Goal: Task Accomplishment & Management: Use online tool/utility

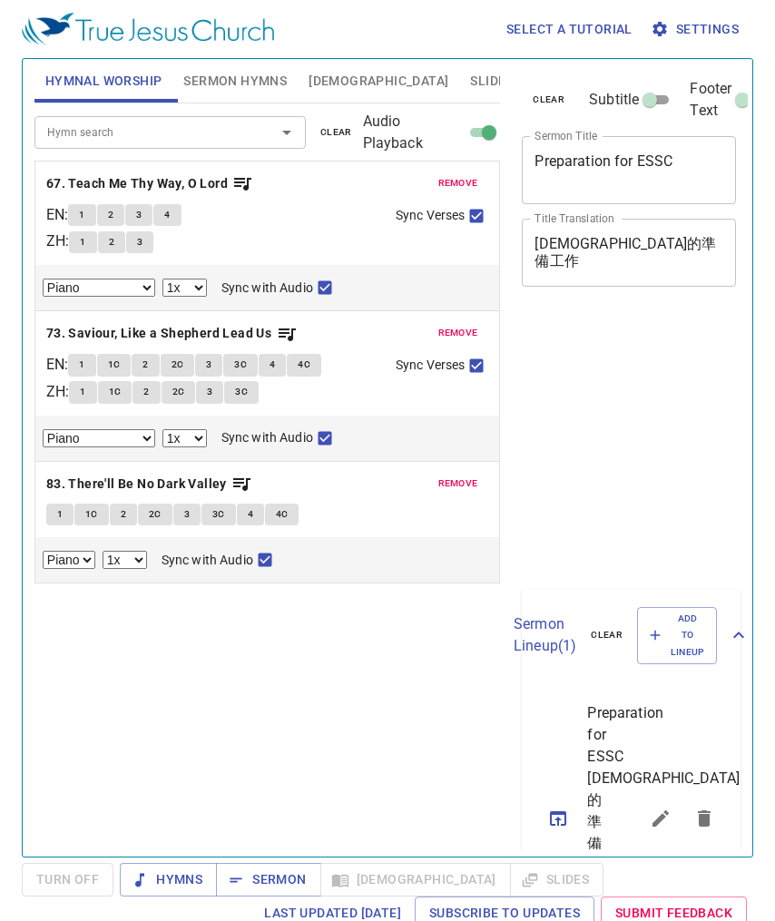
select select "1"
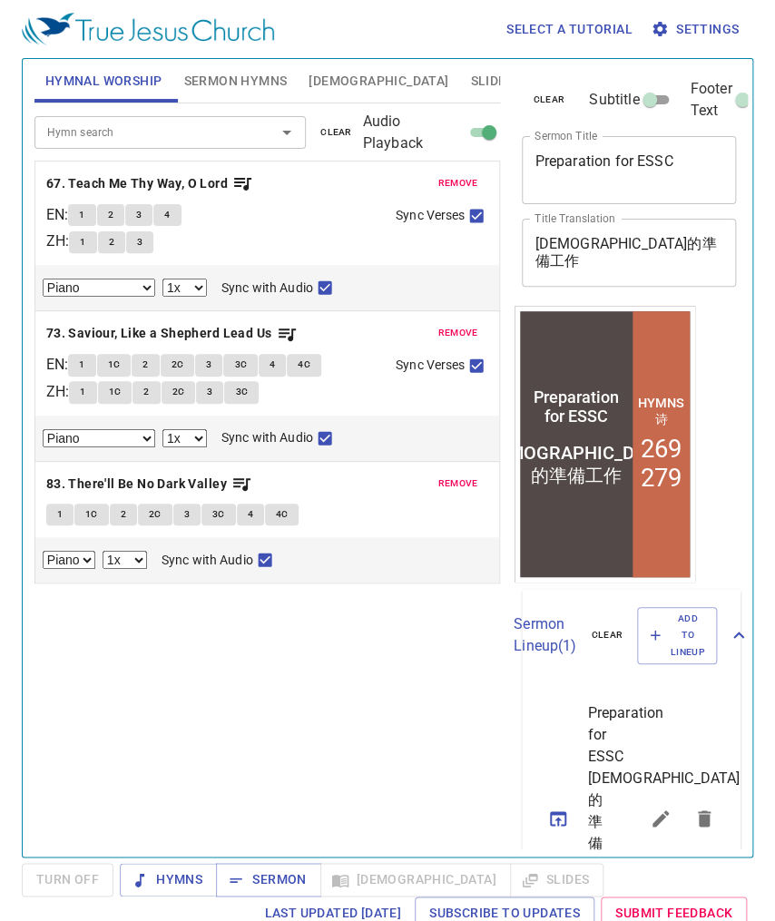
click at [451, 185] on span "remove" at bounding box center [458, 183] width 40 height 16
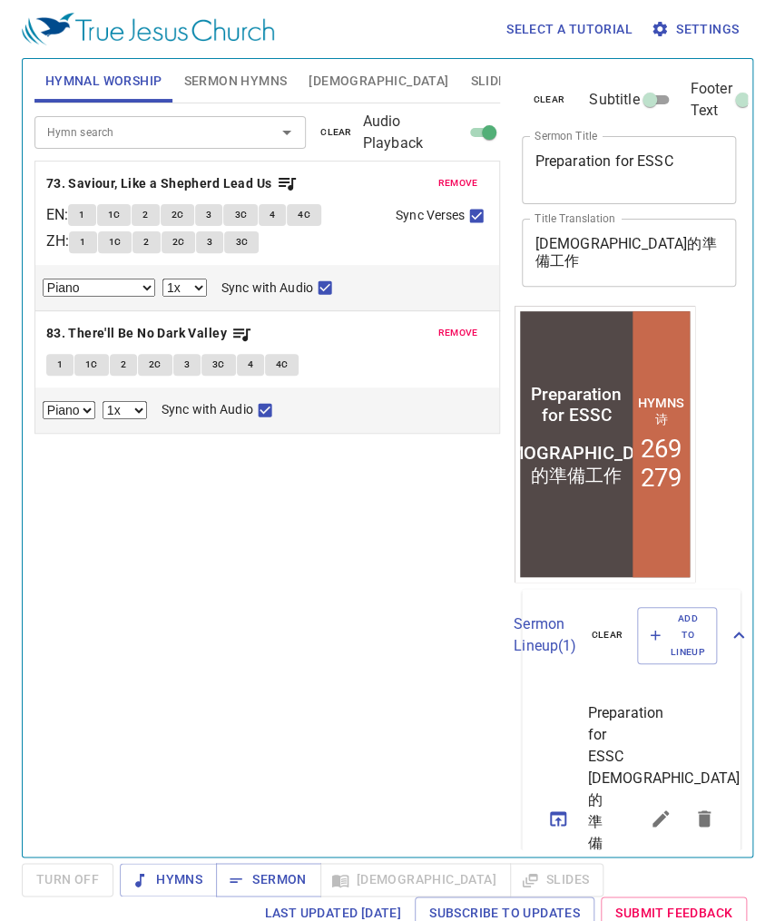
click at [452, 185] on span "remove" at bounding box center [458, 183] width 40 height 16
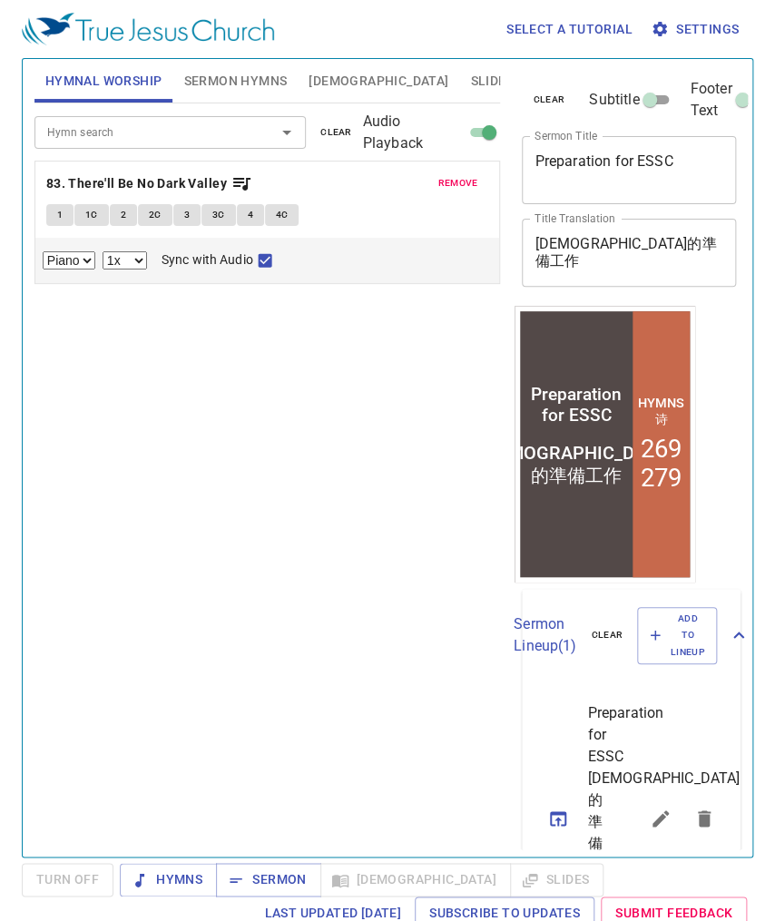
click at [686, 182] on textarea "Preparation for ESSC" at bounding box center [628, 169] width 189 height 34
drag, startPoint x: 693, startPoint y: 173, endPoint x: 498, endPoint y: 159, distance: 195.6
click at [498, 159] on div "Hymnal Worship Sermon Hymns Bible Slides Hymn search Hymn search clear Audio Pl…" at bounding box center [387, 451] width 720 height 798
paste textarea "Why didn’t Moses enter the land of Canaan?"
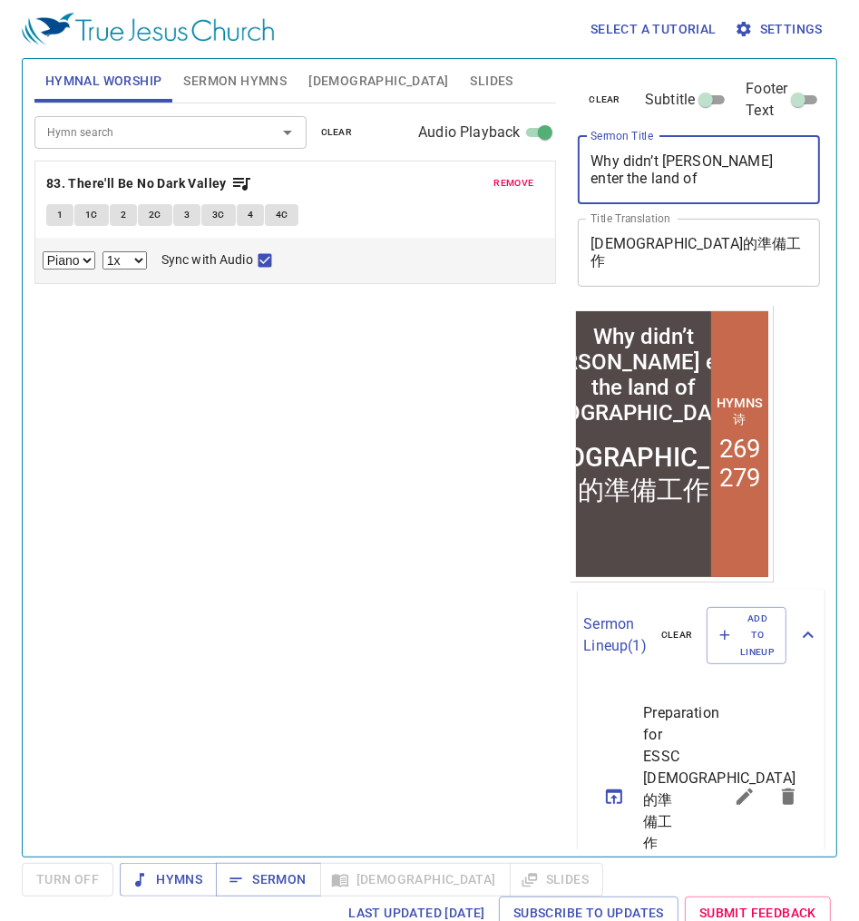
type textarea "Why didn’t Moses enter the land of Canaan?"
click at [91, 378] on div "Hymn search Hymn search clear Audio Playback remove 83. There'll Be No Dark Val…" at bounding box center [295, 472] width 523 height 738
click at [137, 259] on select "0.6x 0.7x 0.8x 0.9x 1x 1.1x 1.2x 1.3x 1.4x 1.5x 1.7x 2x" at bounding box center [125, 260] width 44 height 18
click at [199, 319] on div "Hymn search Hymn search clear Audio Playback remove 83. There'll Be No Dark Val…" at bounding box center [295, 472] width 523 height 738
click at [494, 180] on span "remove" at bounding box center [514, 183] width 40 height 16
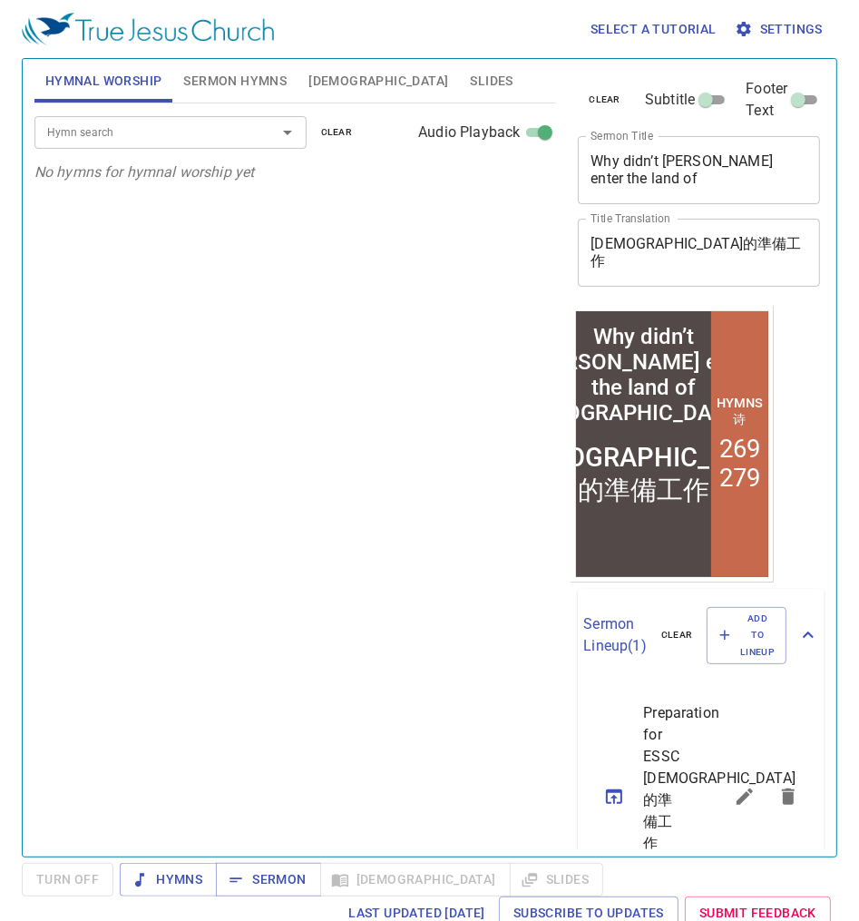
click at [421, 255] on div "Hymn search Hymn search clear Audio Playback No hymns for hymnal worship yet" at bounding box center [295, 472] width 523 height 738
click at [513, 134] on input "Audio Playback" at bounding box center [545, 136] width 65 height 22
checkbox input "false"
click at [602, 219] on div "靈恩佈道會的準備工作 x Title Translation" at bounding box center [699, 253] width 242 height 68
click at [639, 236] on textarea "靈恩佈道會的準備工作" at bounding box center [699, 252] width 217 height 34
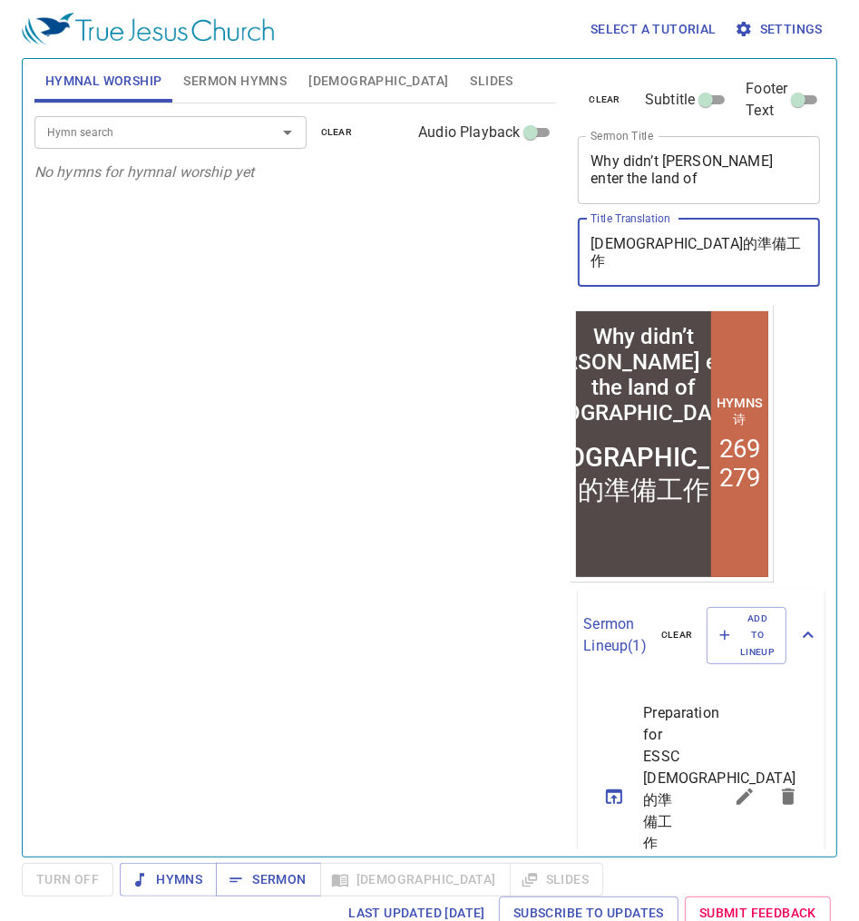
drag, startPoint x: 681, startPoint y: 235, endPoint x: 473, endPoint y: 225, distance: 208.9
click at [473, 225] on div "Hymnal Worship Sermon Hymns Bible Slides Hymn search Hymn search clear Audio Pl…" at bounding box center [429, 451] width 805 height 798
paste textarea "摩西為何沒有進入迦南地？"
type textarea "摩西為何沒有進入迦南地？"
click at [774, 788] on icon "sermon lineup list" at bounding box center [788, 796] width 13 height 16
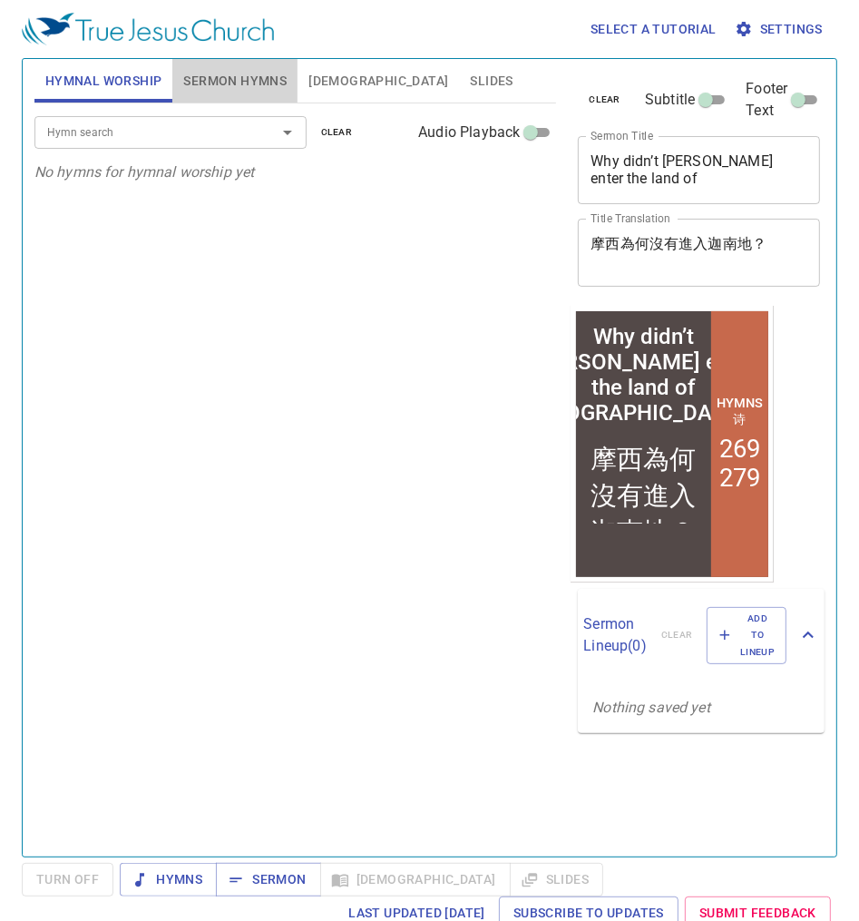
click at [203, 91] on span "Sermon Hymns" at bounding box center [234, 81] width 103 height 23
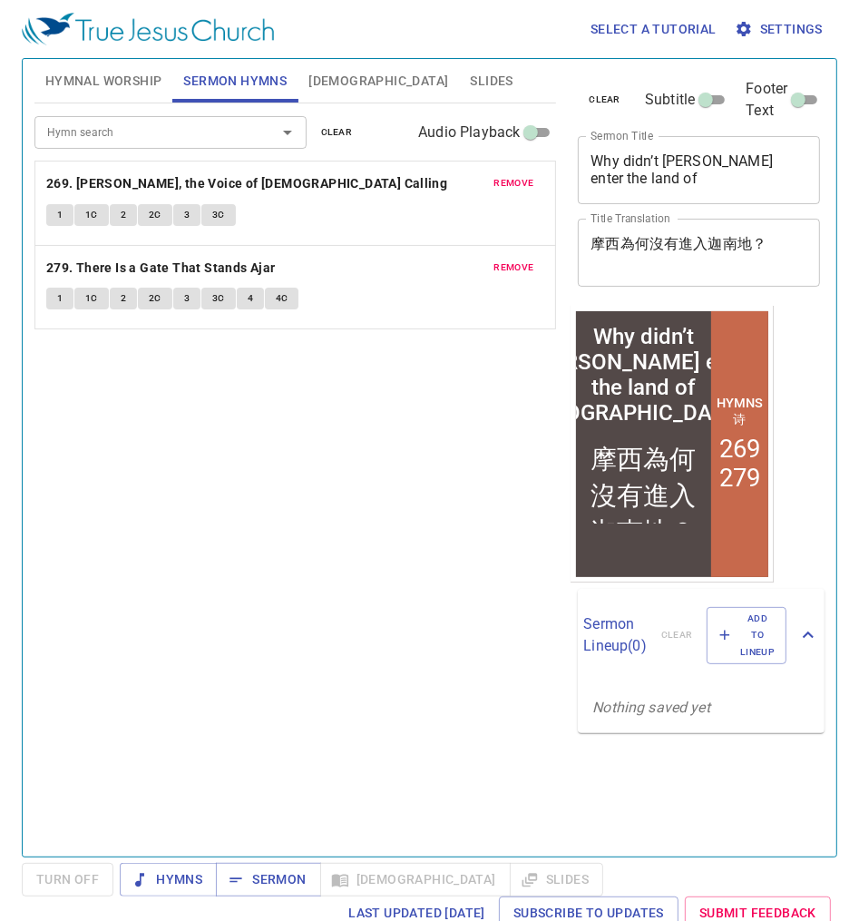
click at [484, 173] on button "remove" at bounding box center [515, 183] width 62 height 22
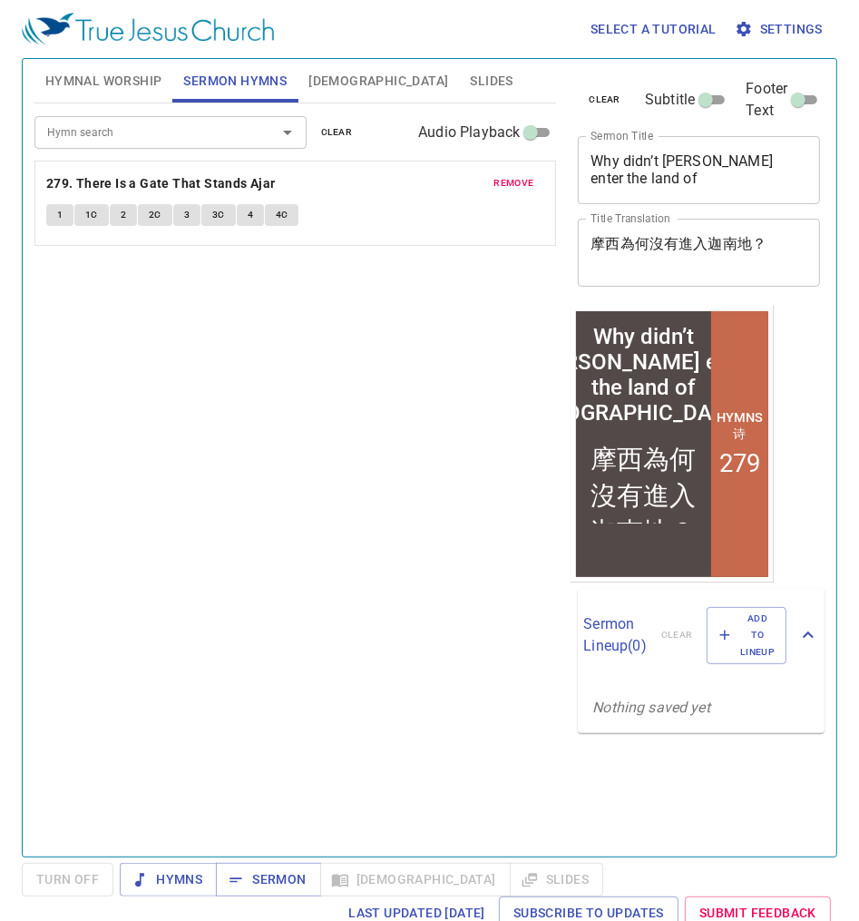
click at [494, 181] on span "remove" at bounding box center [514, 183] width 40 height 16
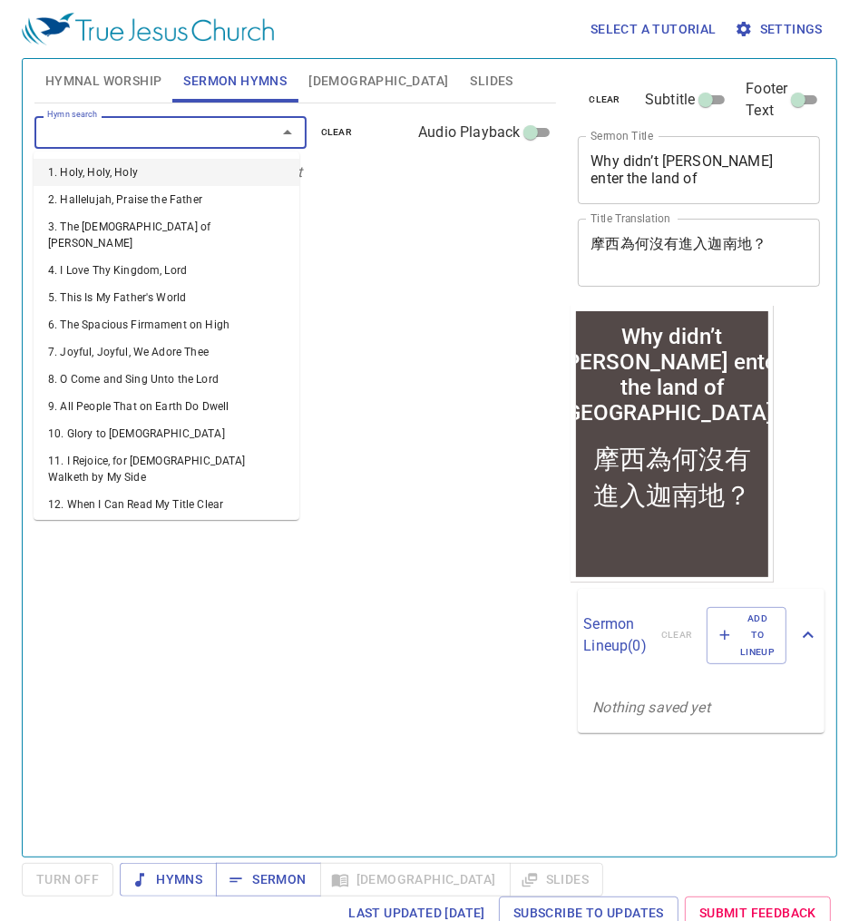
click at [110, 127] on input "Hymn search" at bounding box center [144, 132] width 208 height 21
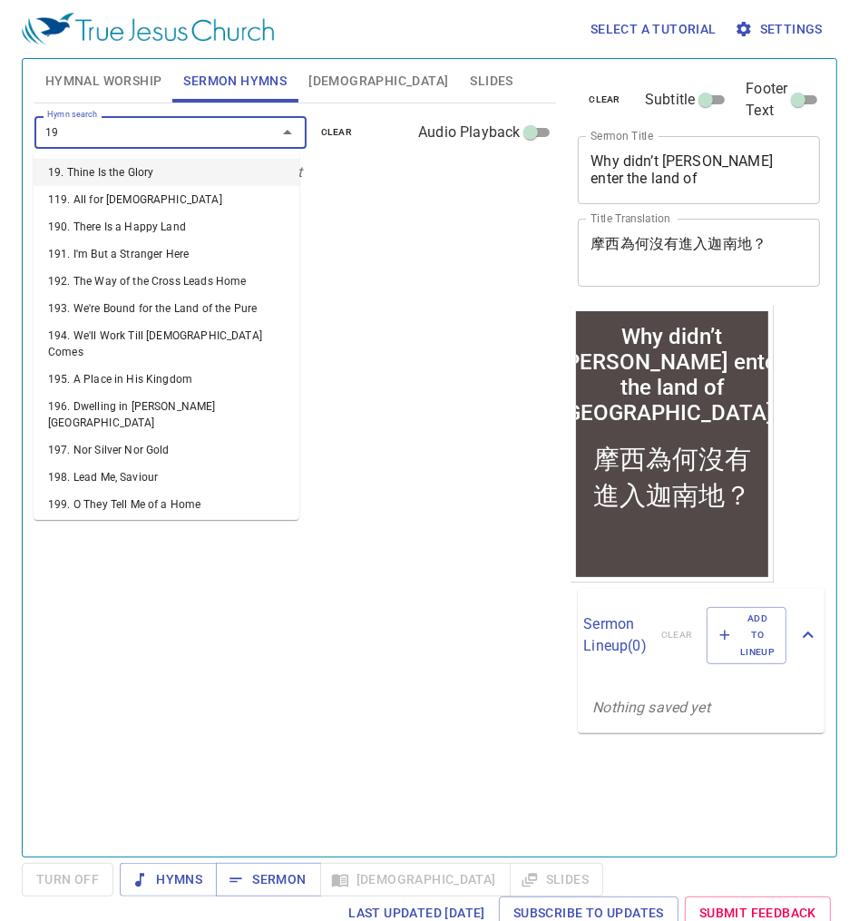
type input "196"
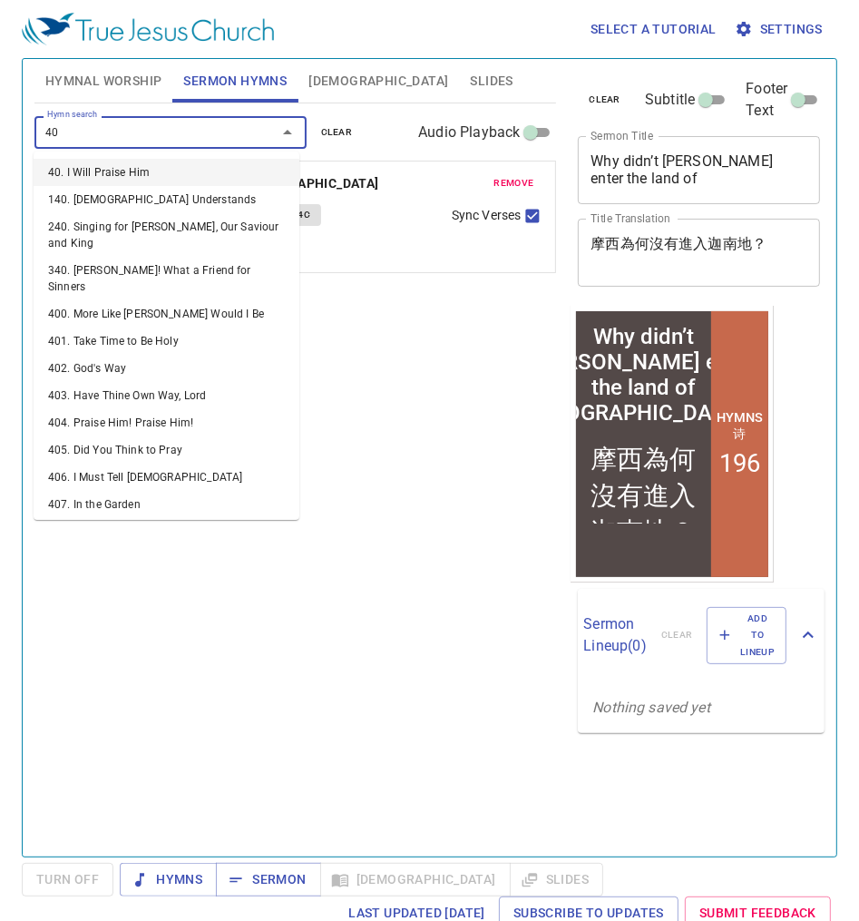
type input "401"
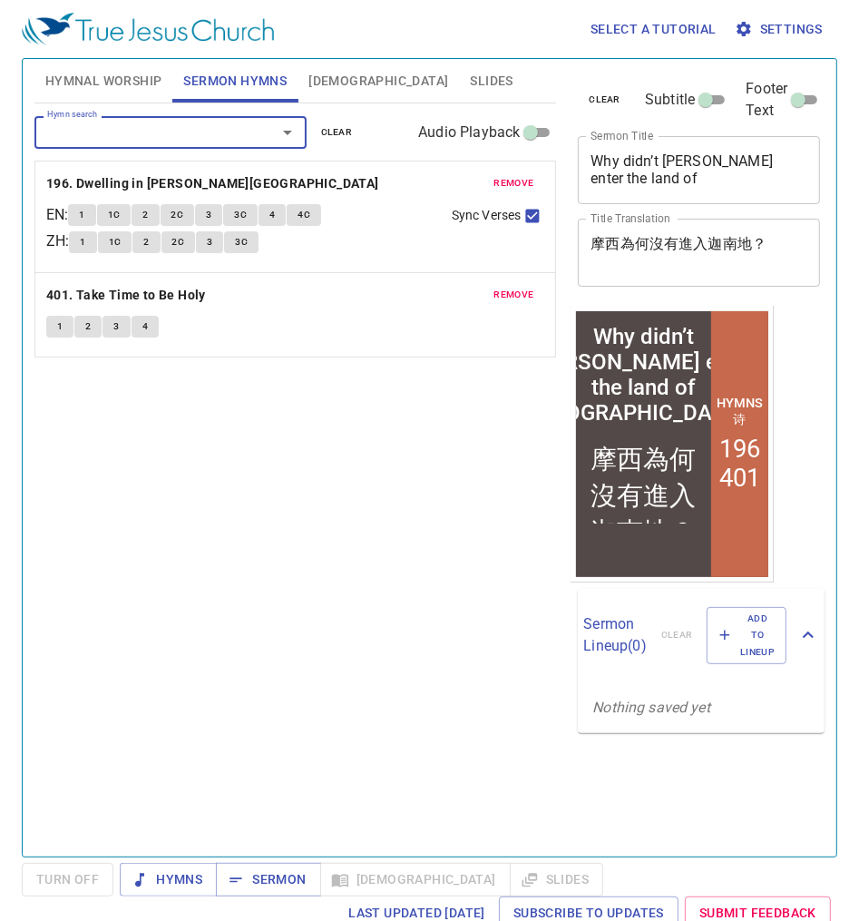
click at [330, 477] on div "Hymn search Hymn search clear Audio Playback remove 196. Dwelling in Beulah Lan…" at bounding box center [295, 472] width 523 height 738
click at [144, 94] on button "Hymnal Worship" at bounding box center [103, 81] width 139 height 44
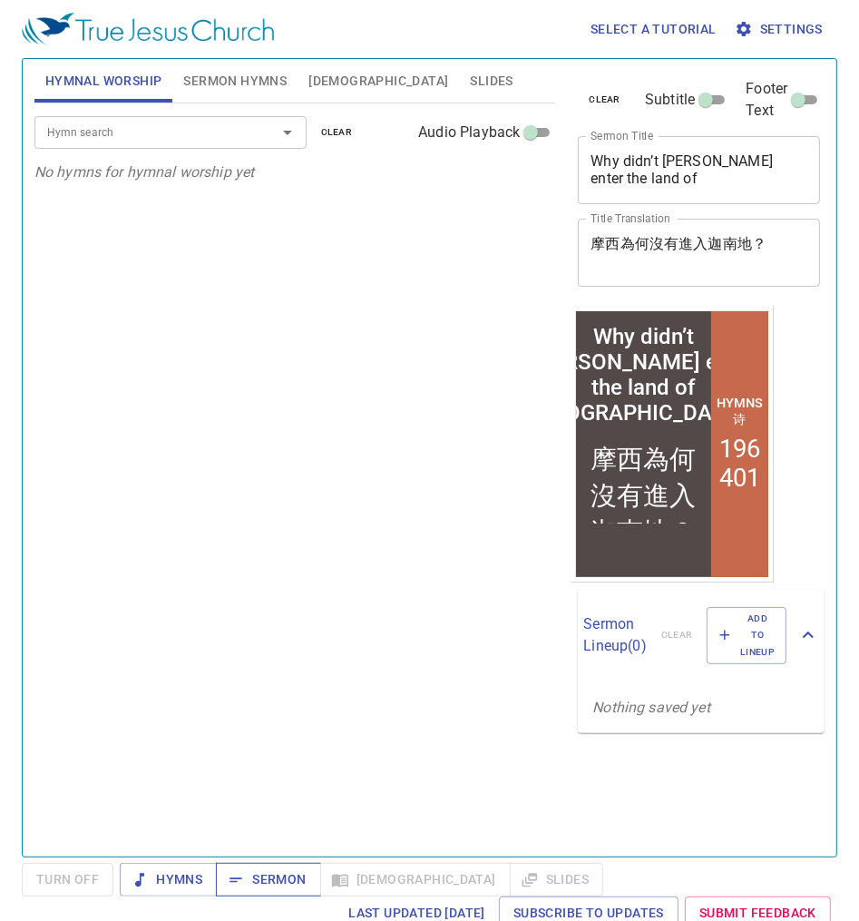
click at [288, 897] on div "Last updated 7/2/2025 Subscribe to Updates Submit Feedback" at bounding box center [430, 913] width 816 height 34
click at [288, 883] on span "Sermon" at bounding box center [267, 879] width 75 height 23
click at [352, 298] on div "Hymn search Hymn search clear Audio Playback No hymns for hymnal worship yet" at bounding box center [295, 472] width 523 height 738
click at [211, 142] on input "Hymn search" at bounding box center [144, 132] width 208 height 21
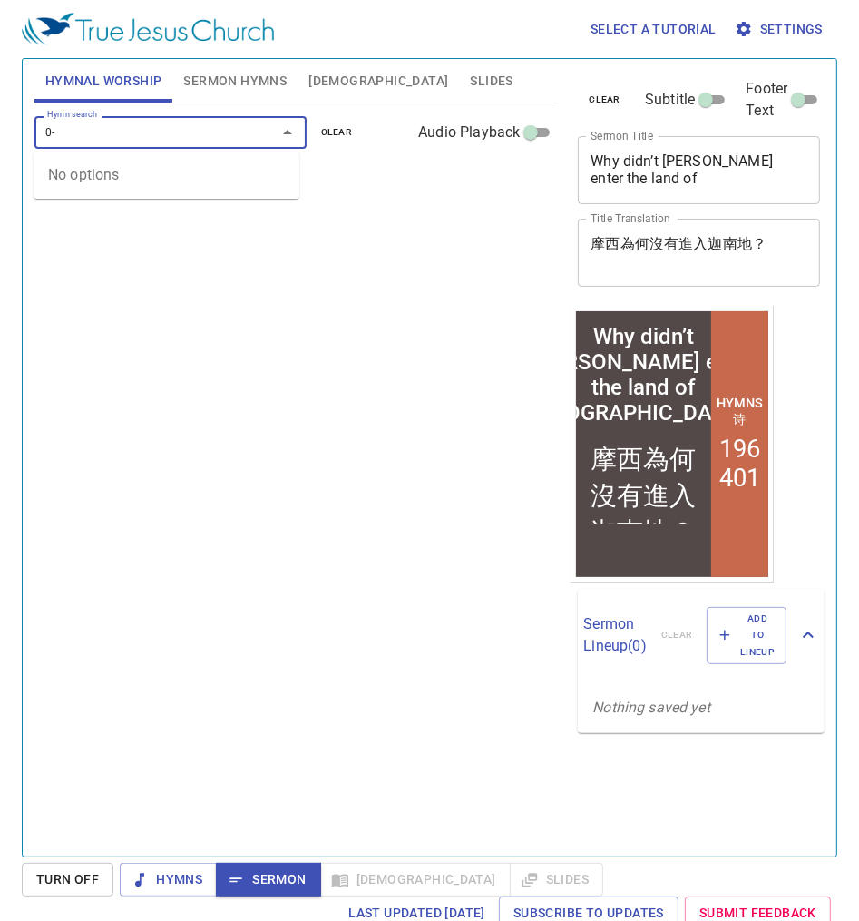
type input "0"
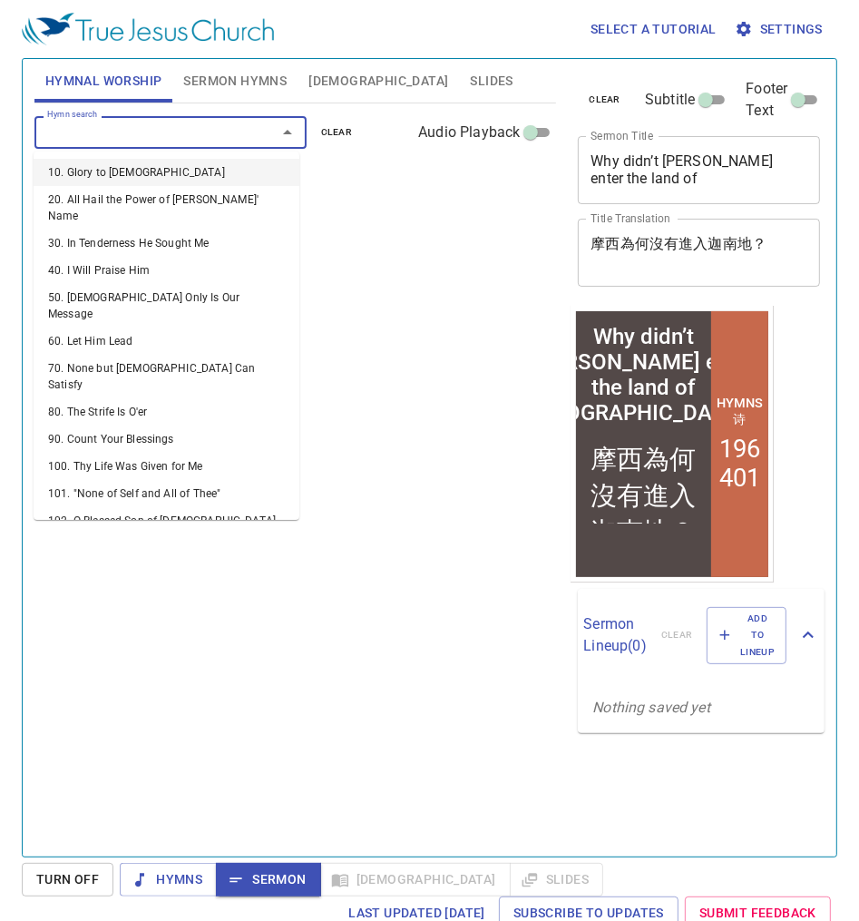
type input "1"
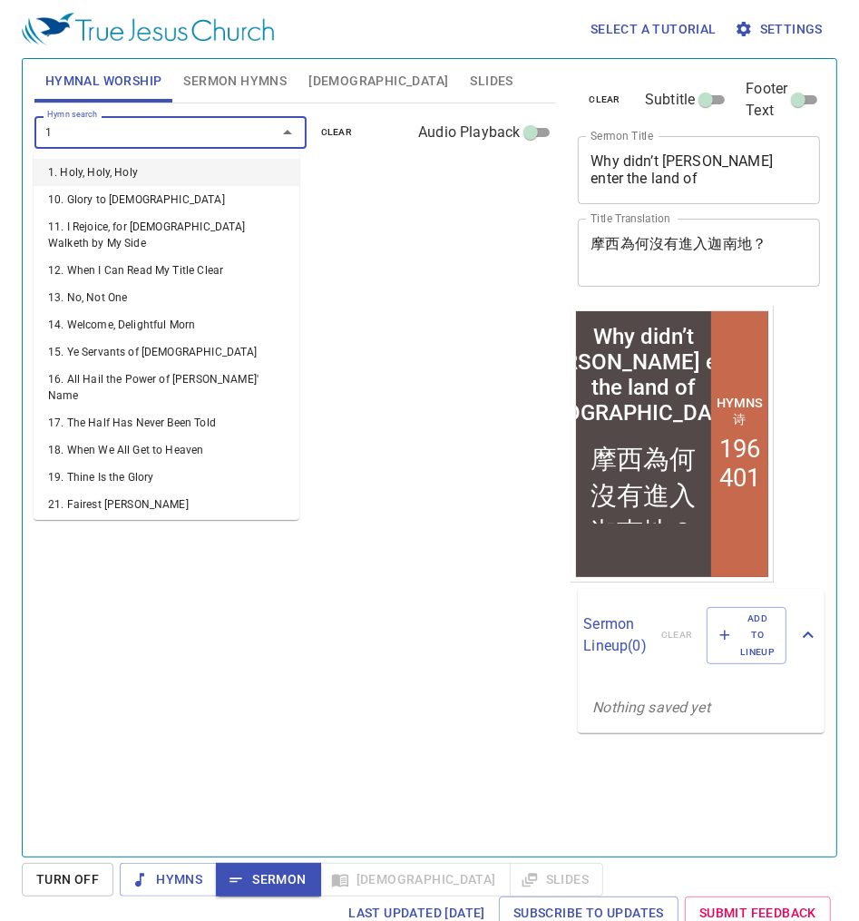
click at [196, 162] on li "1. Holy, Holy, Holy" at bounding box center [167, 172] width 266 height 27
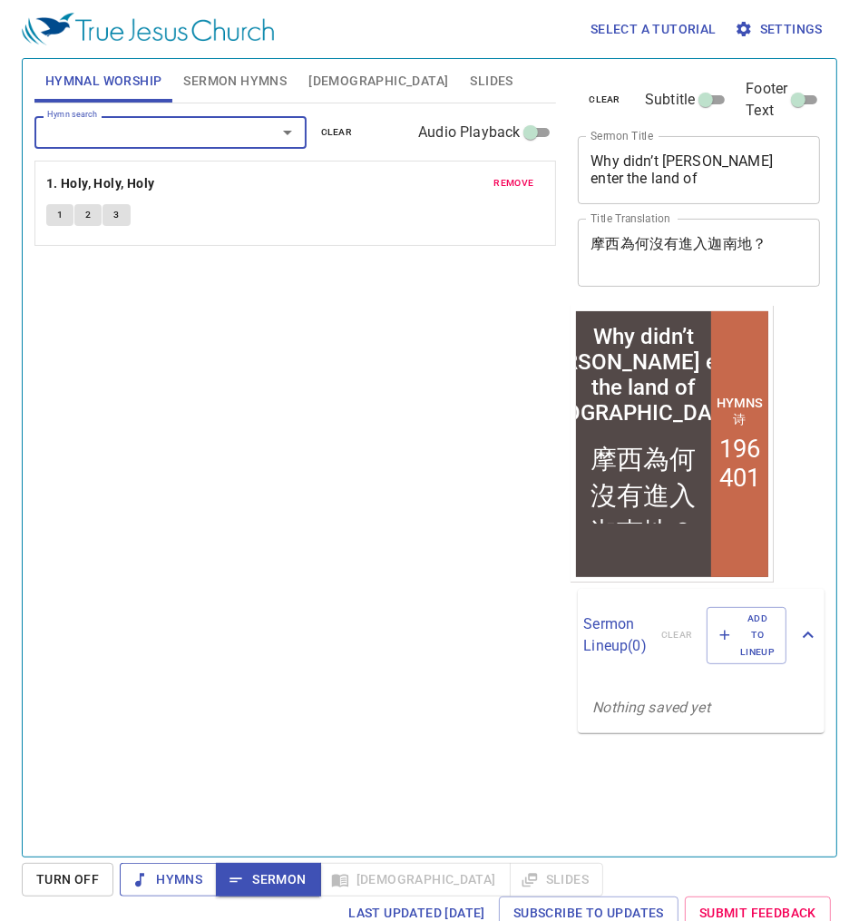
click at [178, 878] on span "Hymns" at bounding box center [168, 879] width 68 height 23
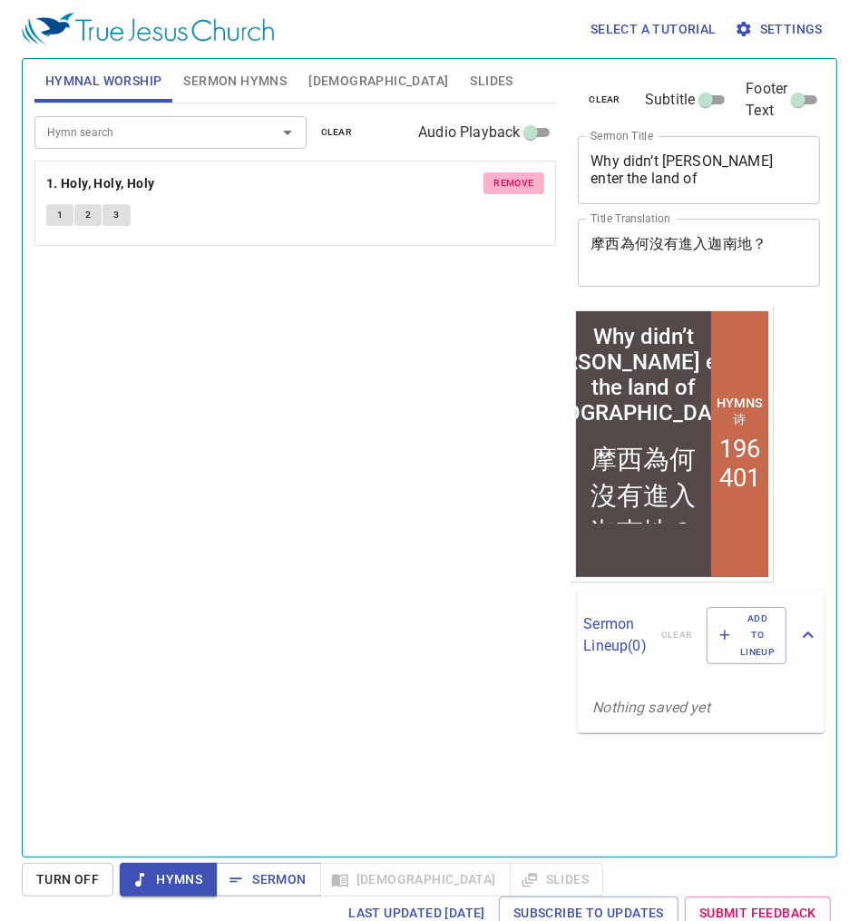
click at [494, 181] on span "remove" at bounding box center [514, 183] width 40 height 16
click at [141, 122] on input "Hymn search" at bounding box center [144, 132] width 208 height 21
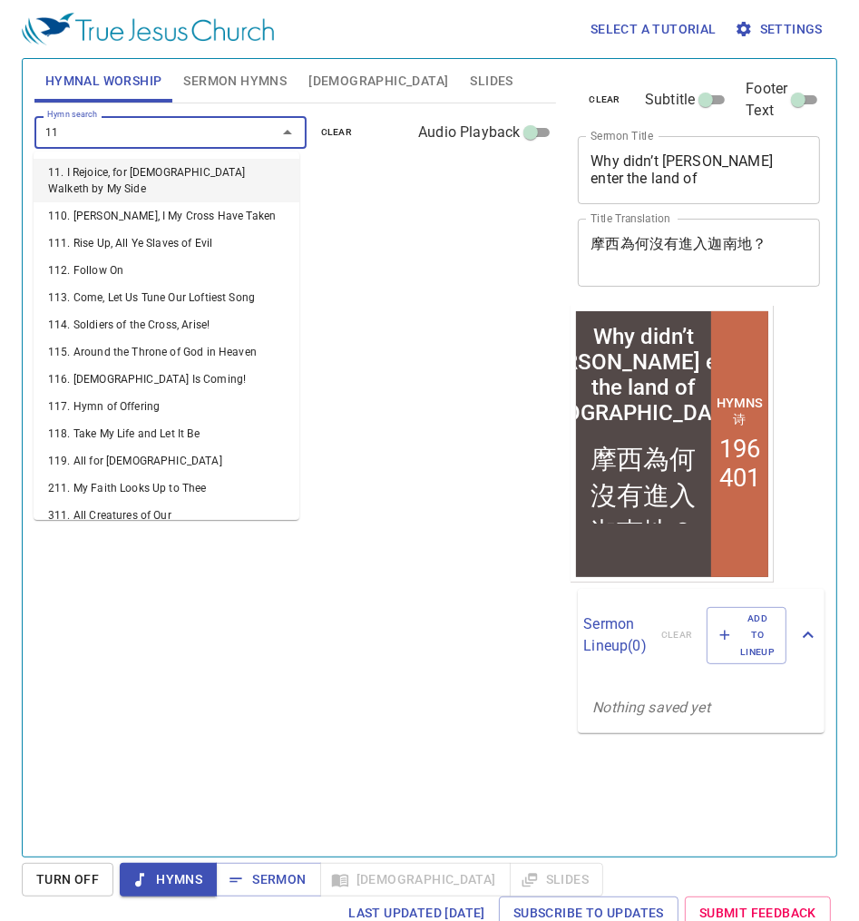
type input "119"
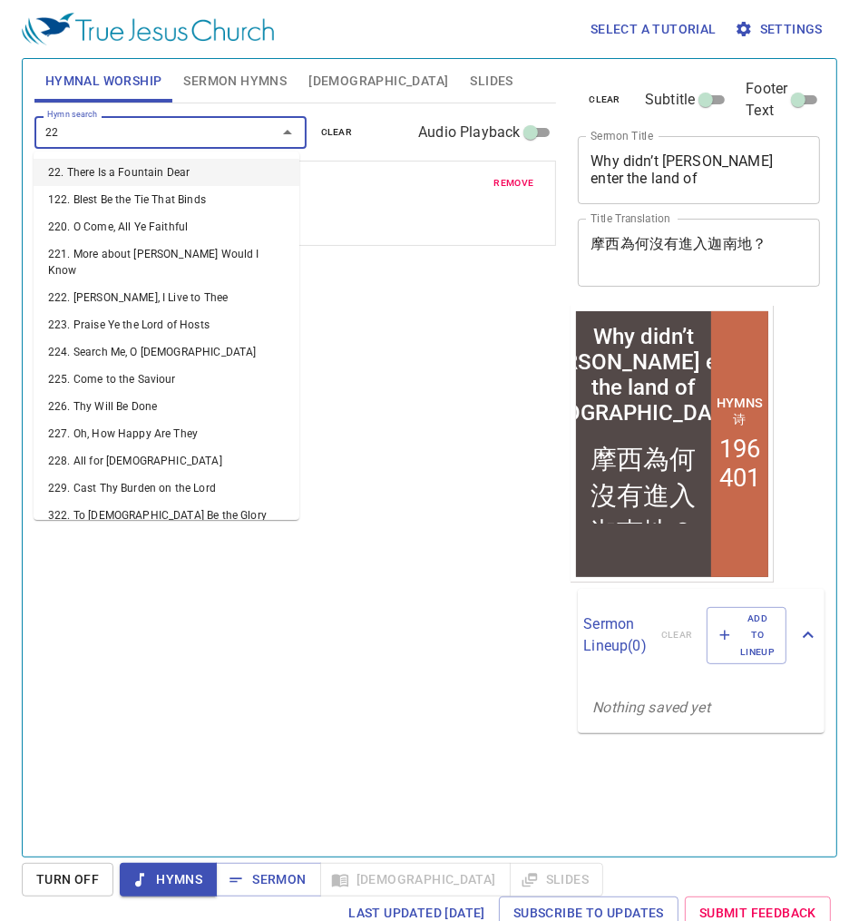
type input "225"
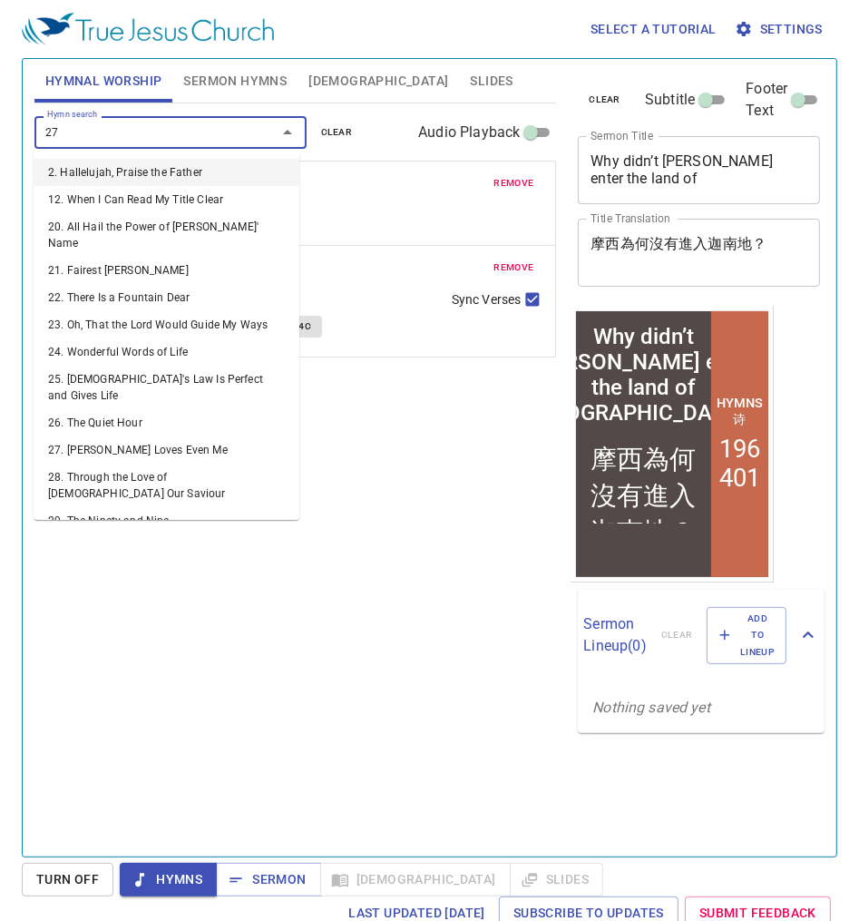
type input "271"
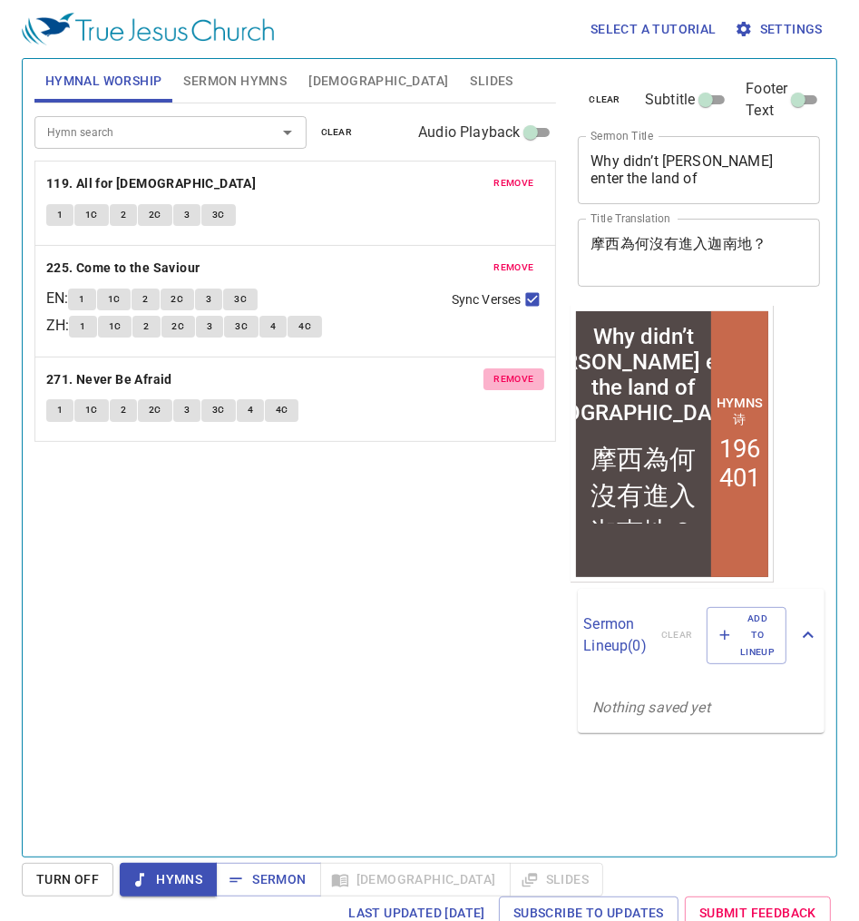
click at [494, 378] on span "remove" at bounding box center [514, 379] width 40 height 16
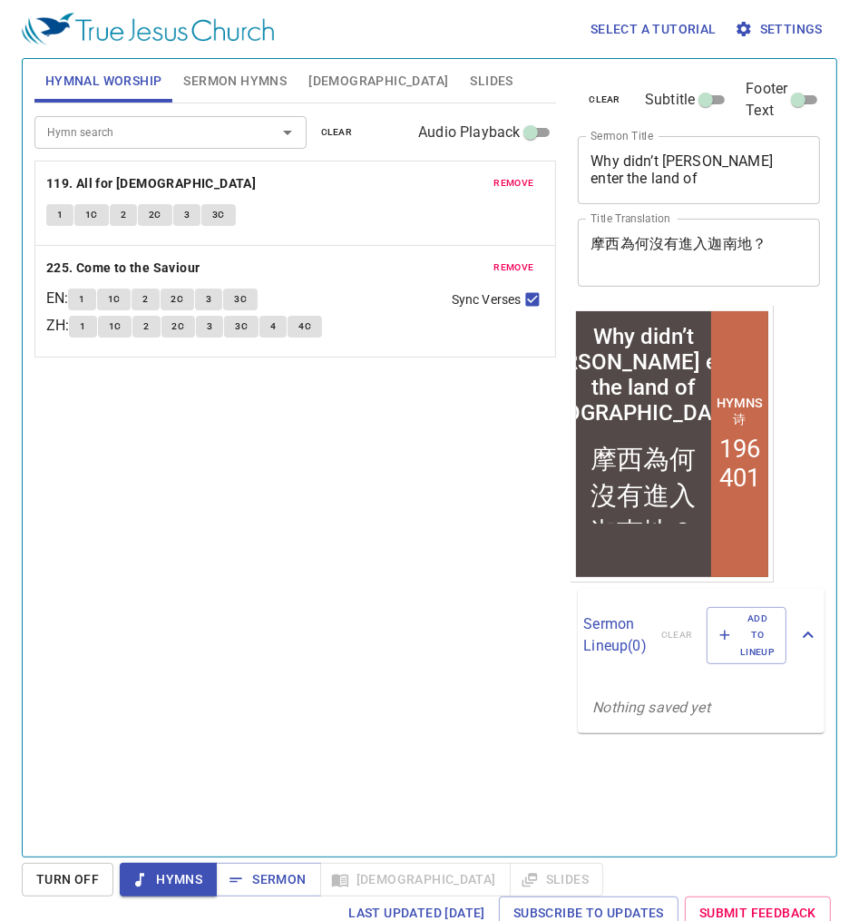
click at [75, 141] on input "Hymn search" at bounding box center [144, 132] width 208 height 21
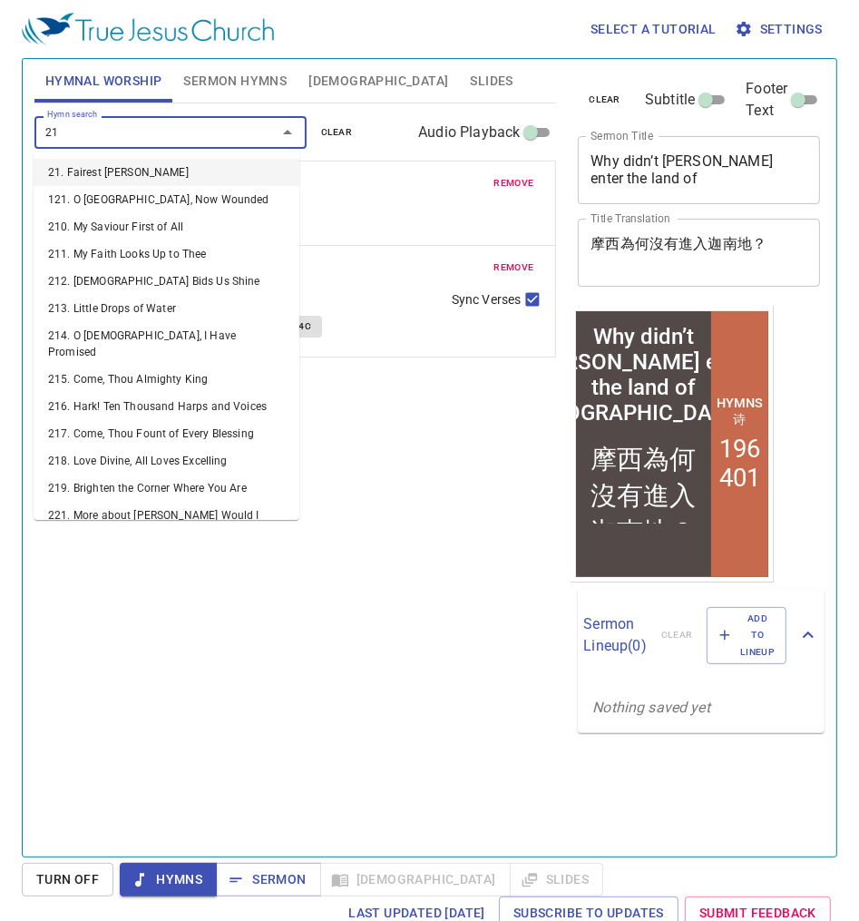
type input "2"
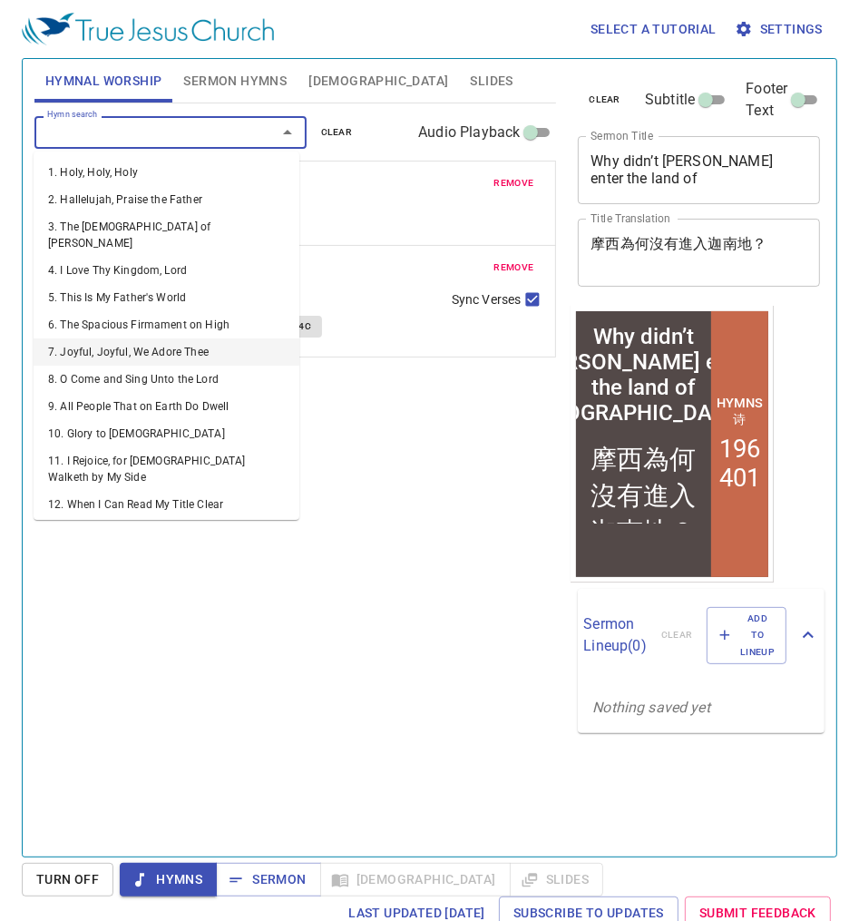
click at [367, 421] on div "Hymn search Hymn search clear Audio Playback remove 119. All for Jesus 1 1C 2 2…" at bounding box center [295, 472] width 523 height 738
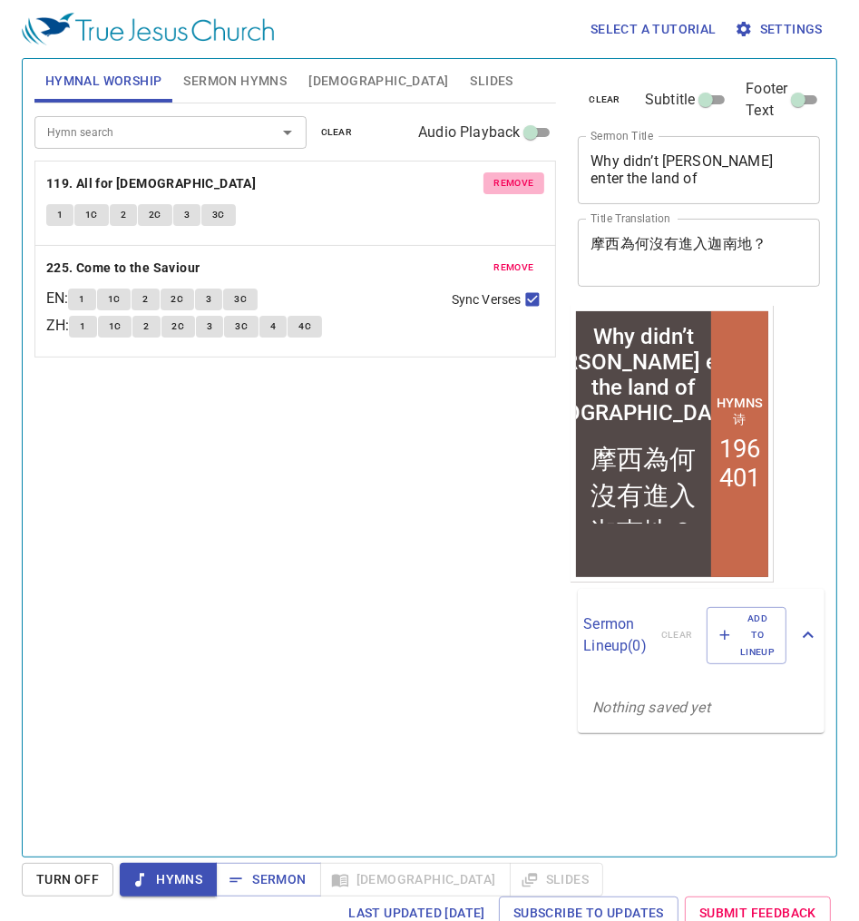
click at [494, 185] on span "remove" at bounding box center [514, 183] width 40 height 16
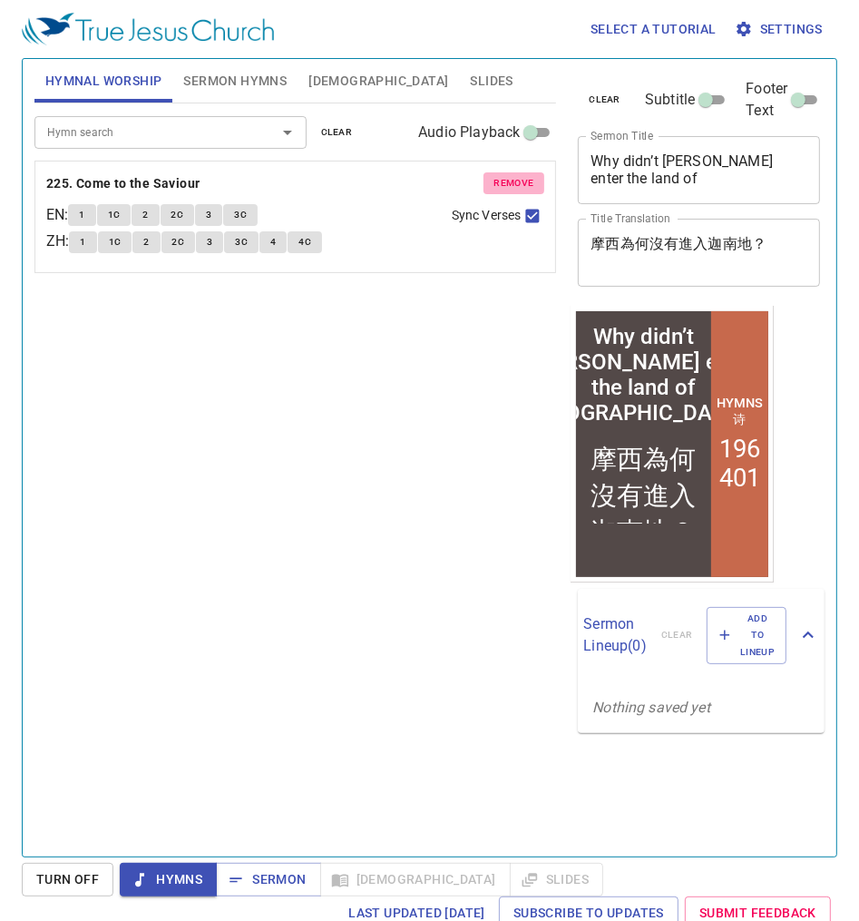
click at [494, 185] on span "remove" at bounding box center [514, 183] width 40 height 16
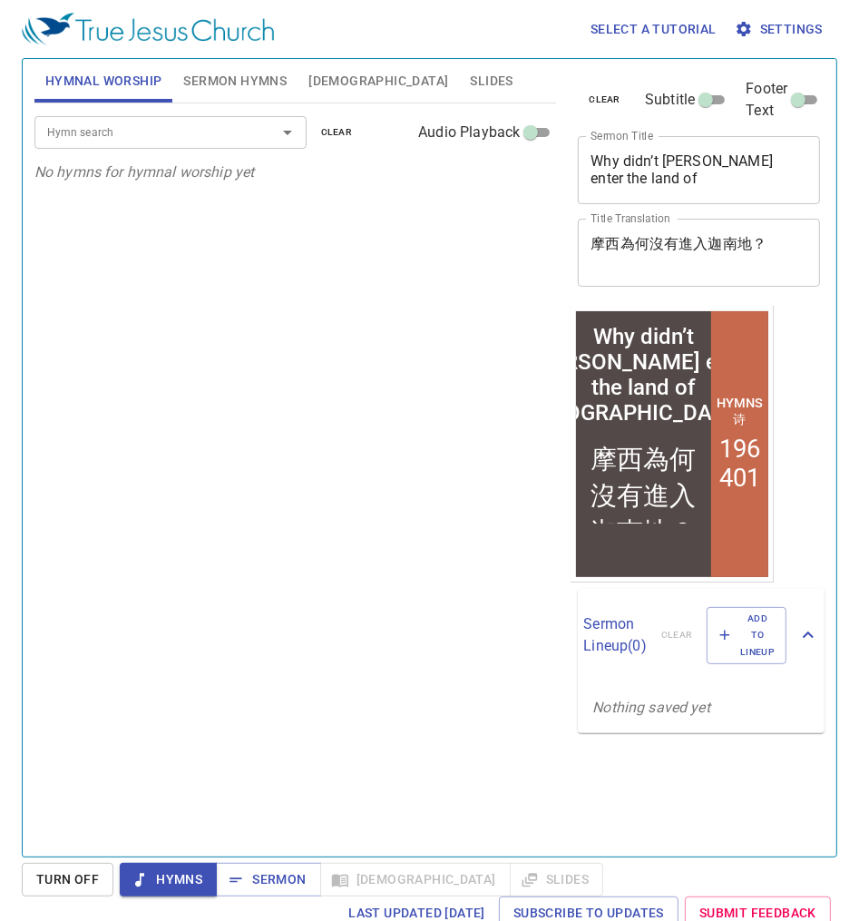
click at [139, 128] on input "Hymn search" at bounding box center [144, 132] width 208 height 21
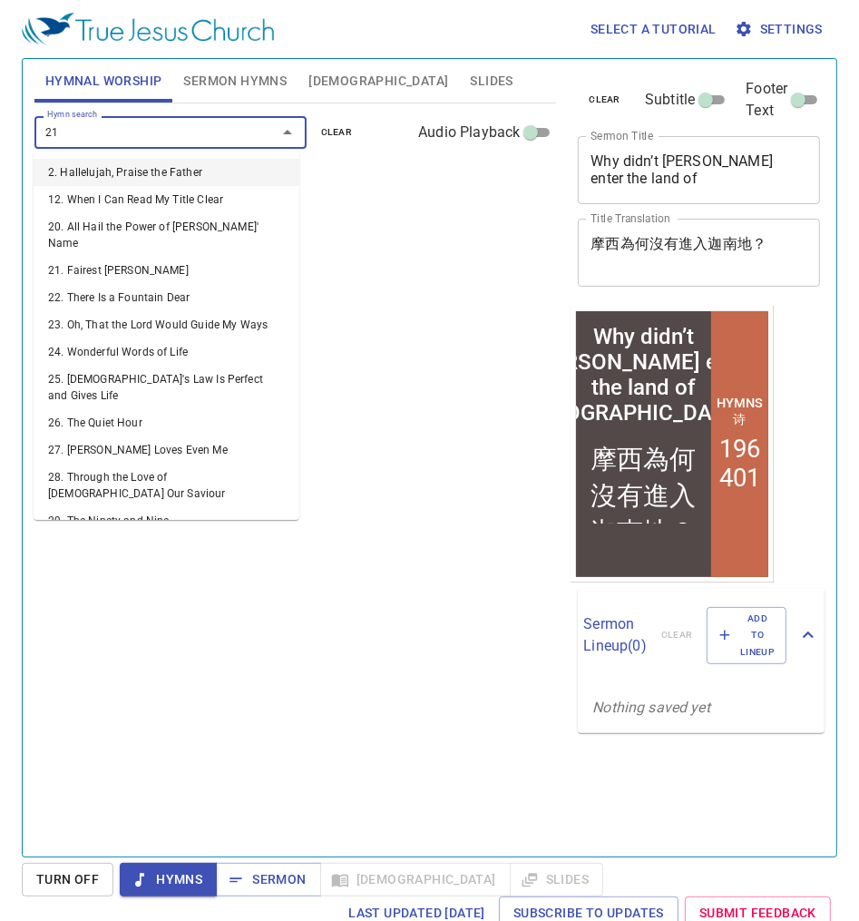
type input "219"
type input "225"
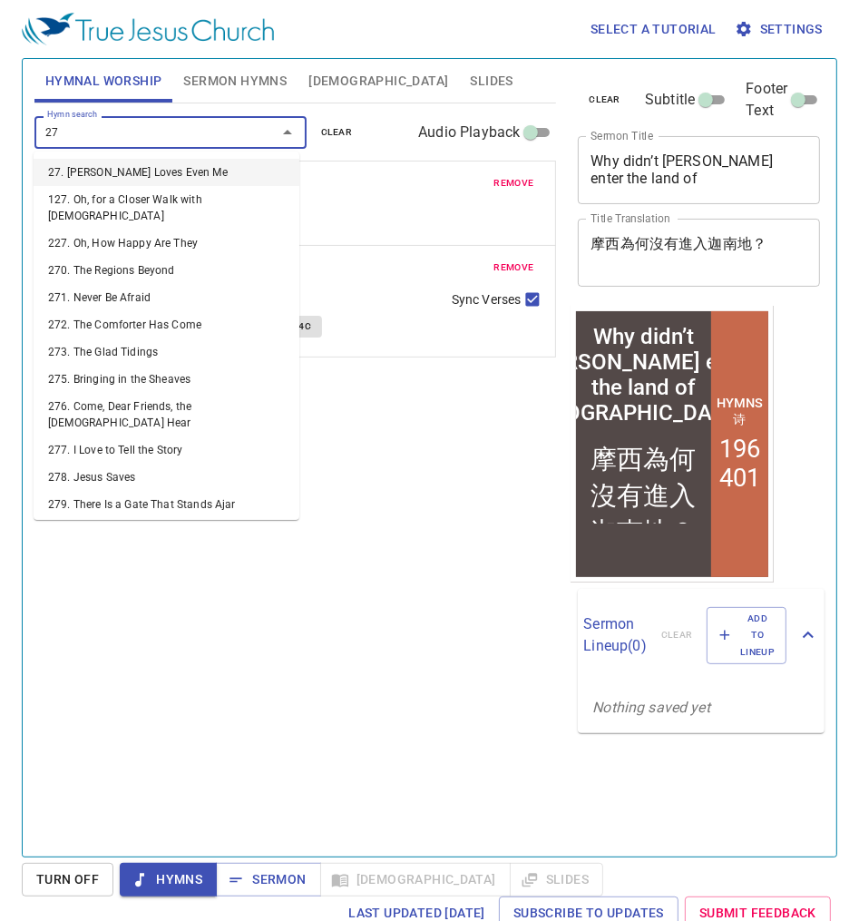
type input "271"
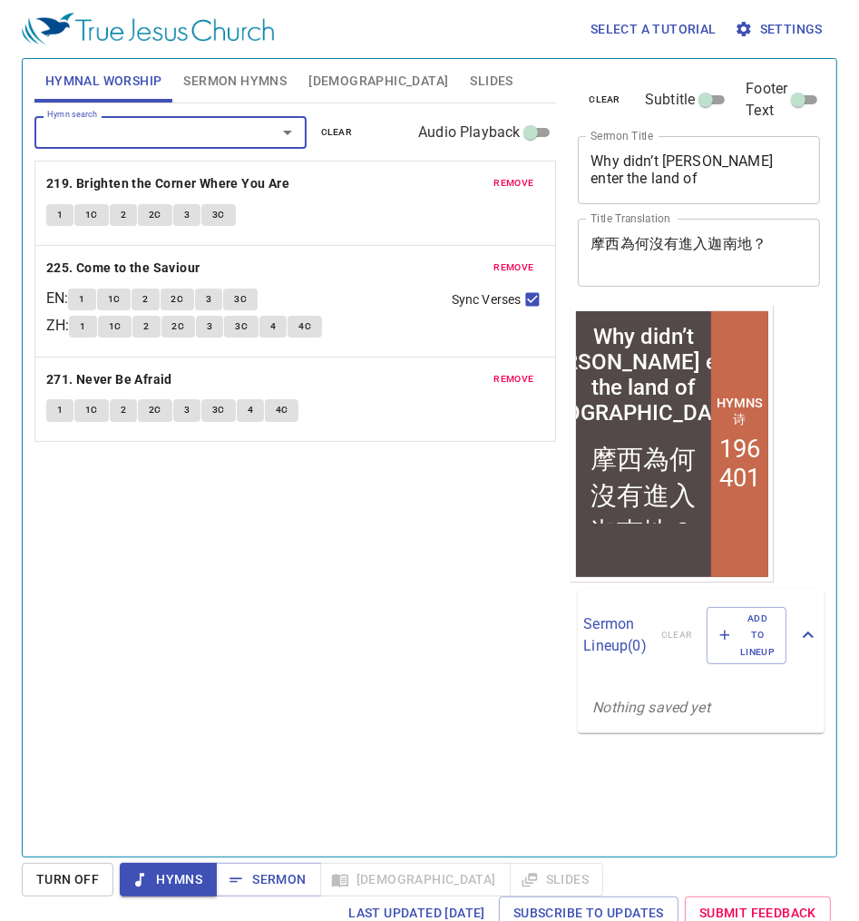
click at [57, 215] on span "1" at bounding box center [59, 215] width 5 height 16
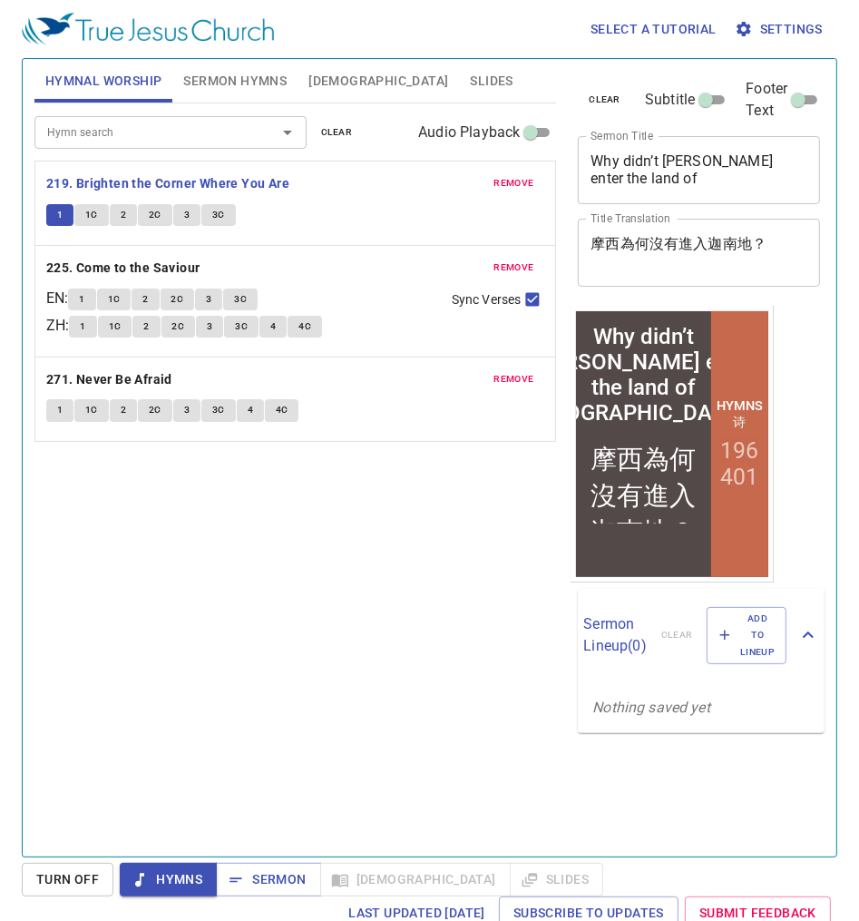
click at [179, 883] on span "Hymns" at bounding box center [168, 879] width 68 height 23
click at [168, 627] on div "Hymn search Hymn search clear Audio Playback remove 219. Brighten the Corner Wh…" at bounding box center [295, 472] width 523 height 738
click at [162, 181] on b "219. Brighten the Corner Where You Are" at bounding box center [167, 183] width 243 height 23
click at [271, 518] on div "Hymn search Hymn search clear Audio Playback remove 219. Brighten the Corner Wh…" at bounding box center [295, 472] width 523 height 738
click at [265, 520] on div "Hymn search Hymn search clear Audio Playback remove 219. Brighten the Corner Wh…" at bounding box center [295, 472] width 523 height 738
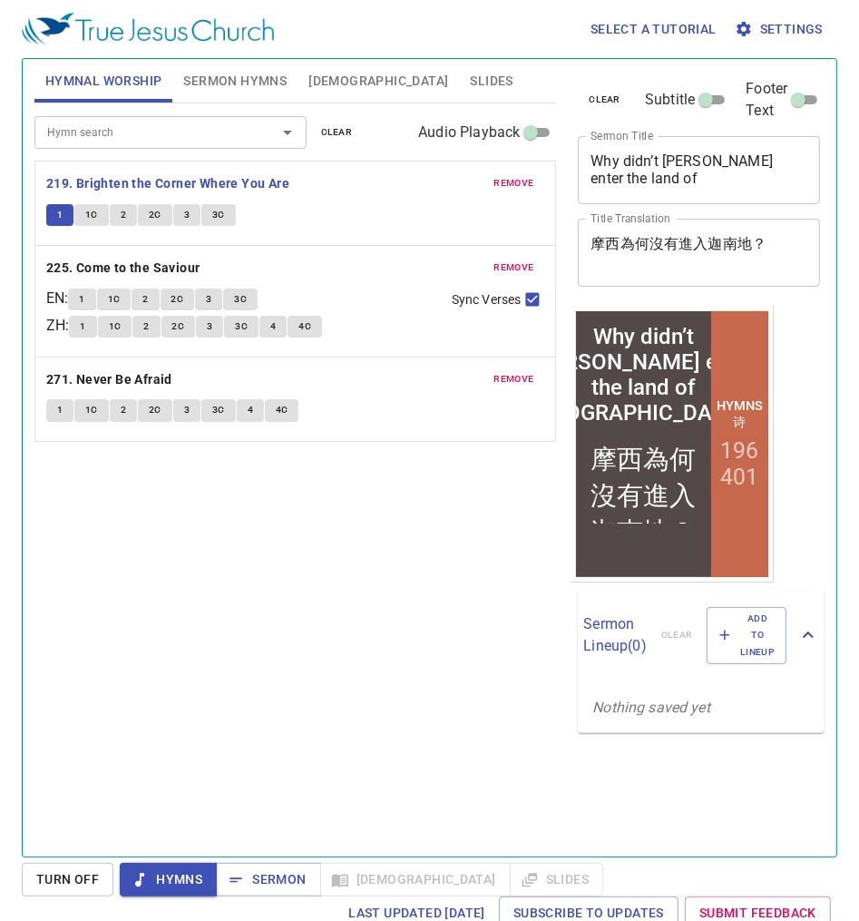
click at [206, 516] on div "Hymn search Hymn search clear Audio Playback remove 219. Brighten the Corner Wh…" at bounding box center [295, 472] width 523 height 738
click at [196, 517] on div "Hymn search Hymn search clear Audio Playback remove 219. Brighten the Corner Wh…" at bounding box center [295, 472] width 523 height 738
click at [65, 215] on button "1" at bounding box center [59, 215] width 27 height 22
click at [183, 874] on span "Hymns" at bounding box center [168, 879] width 68 height 23
click at [182, 874] on span "Hymns" at bounding box center [168, 879] width 68 height 23
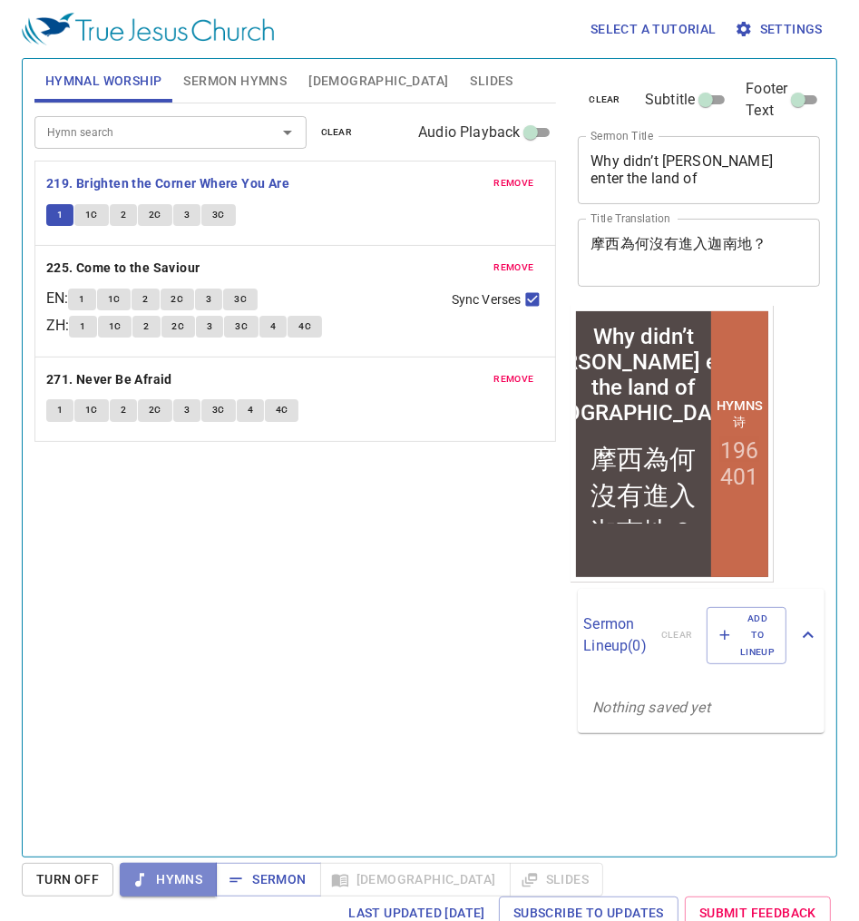
click at [182, 874] on span "Hymns" at bounding box center [168, 879] width 68 height 23
click at [161, 723] on div "Hymn search Hymn search clear Audio Playback remove 219. Brighten the Corner Wh…" at bounding box center [295, 472] width 523 height 738
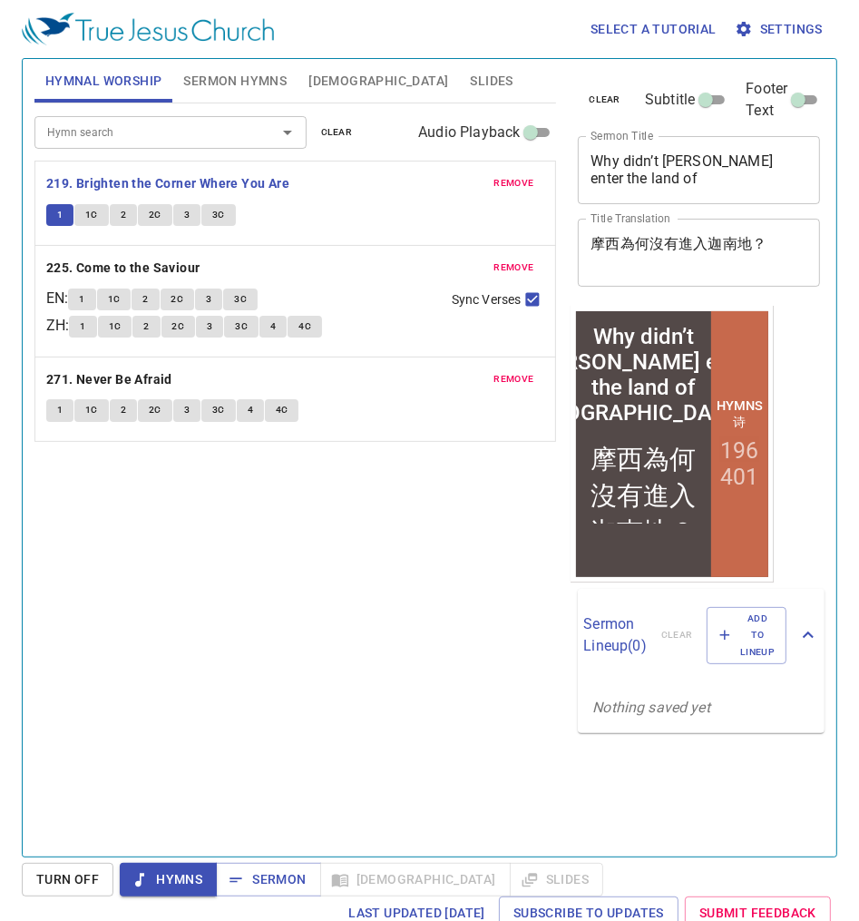
click at [161, 723] on div "Hymn search Hymn search clear Audio Playback remove 219. Brighten the Corner Wh…" at bounding box center [295, 472] width 523 height 738
click at [129, 128] on input "Hymn search" at bounding box center [144, 132] width 208 height 21
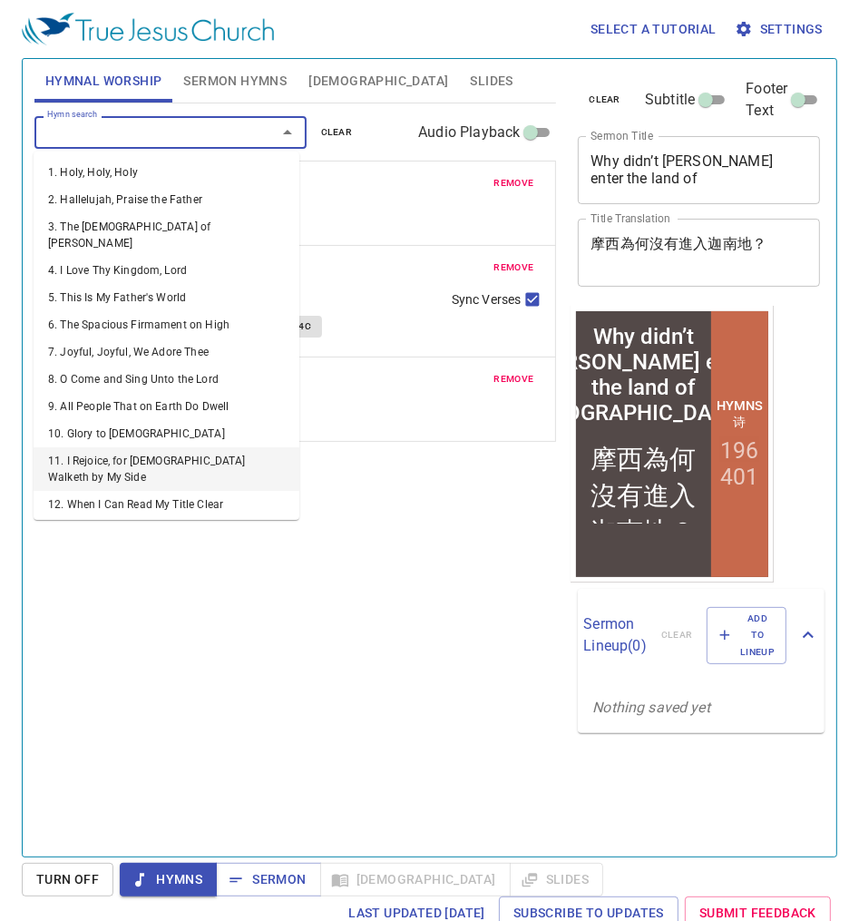
click at [368, 668] on div "Hymn search Hymn search clear Audio Playback remove 219. Brighten the Corner Wh…" at bounding box center [295, 472] width 523 height 738
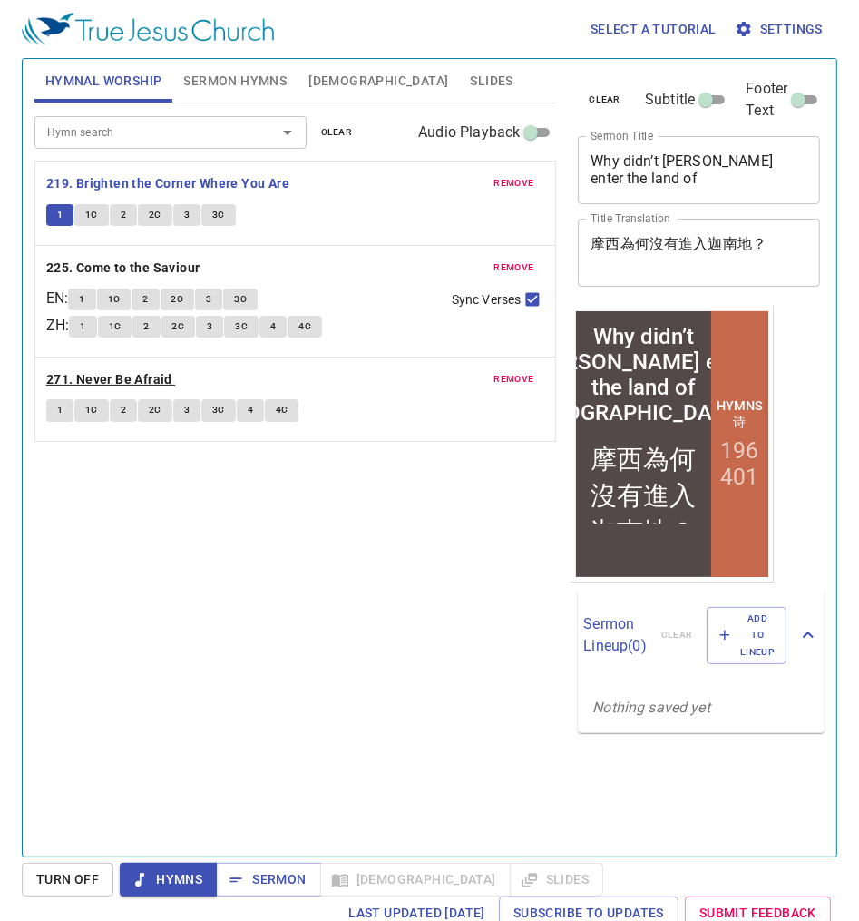
click at [140, 376] on b "271. Never Be Afraid" at bounding box center [109, 379] width 126 height 23
click at [116, 261] on b "225. Come to the Saviour" at bounding box center [123, 268] width 154 height 23
click at [120, 374] on b "271. Never Be Afraid" at bounding box center [109, 379] width 126 height 23
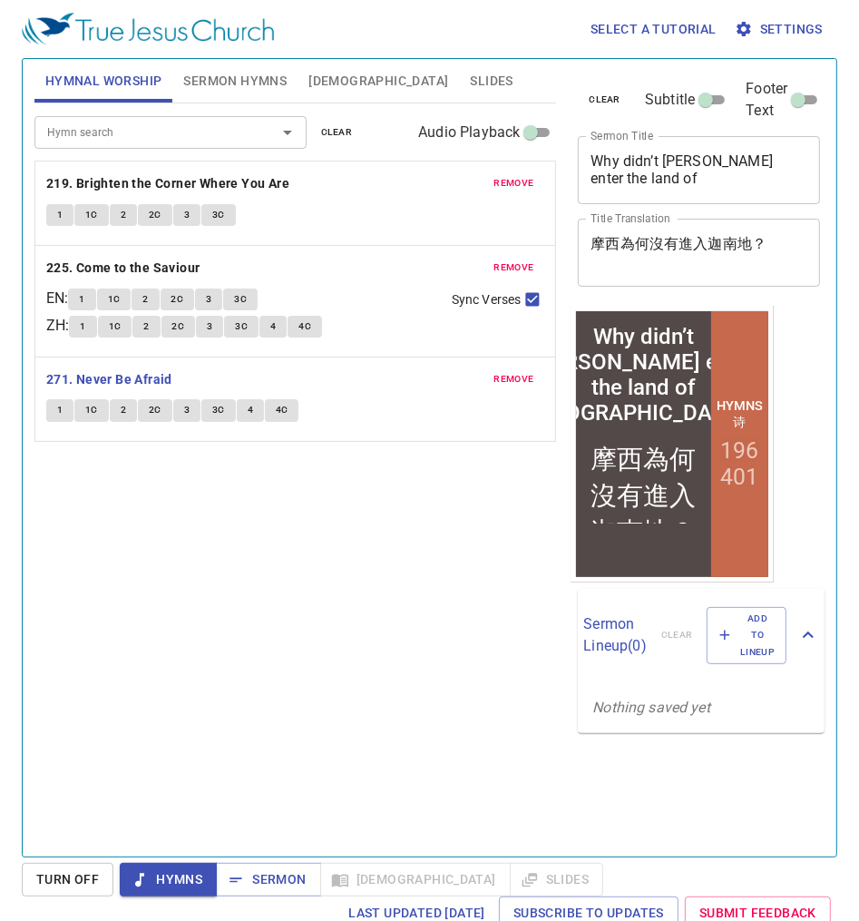
click at [133, 502] on div "Hymn search Hymn search clear Audio Playback remove 219. Brighten the Corner Wh…" at bounding box center [295, 472] width 523 height 738
click at [131, 197] on div "remove 219. Brighten the Corner Where You Are 1 1C 2 2C 3 3C" at bounding box center [295, 203] width 521 height 83
click at [131, 185] on b "219. Brighten the Corner Where You Are" at bounding box center [167, 183] width 243 height 23
click at [327, 136] on span "clear" at bounding box center [337, 132] width 32 height 16
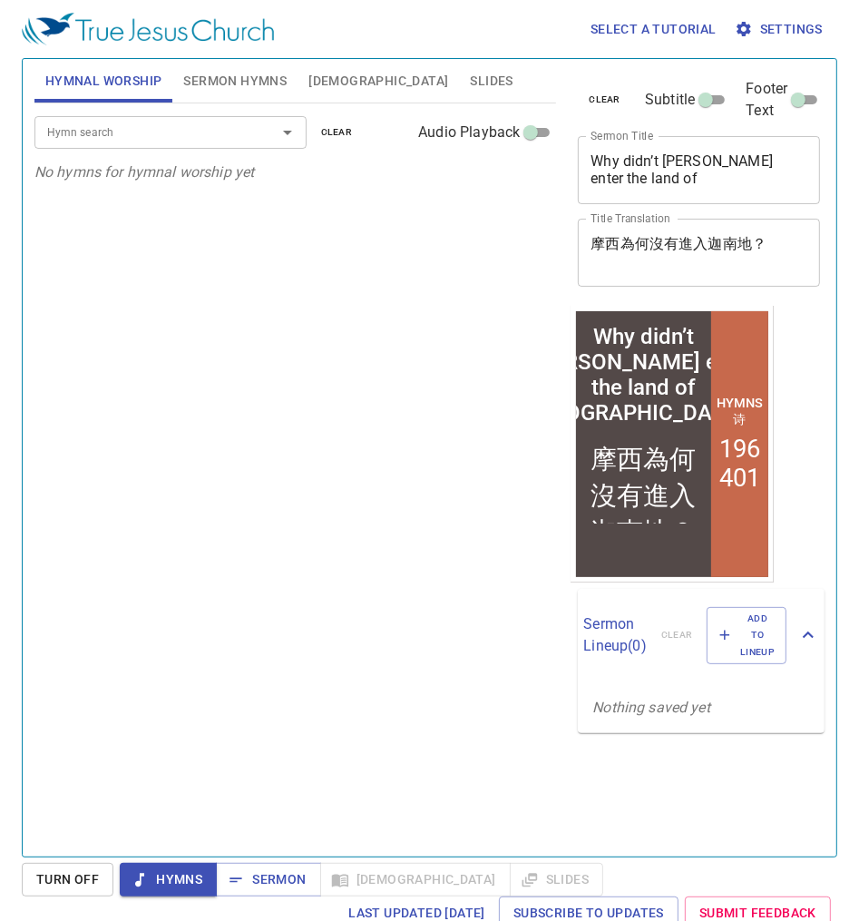
click at [223, 136] on input "Hymn search" at bounding box center [144, 132] width 208 height 21
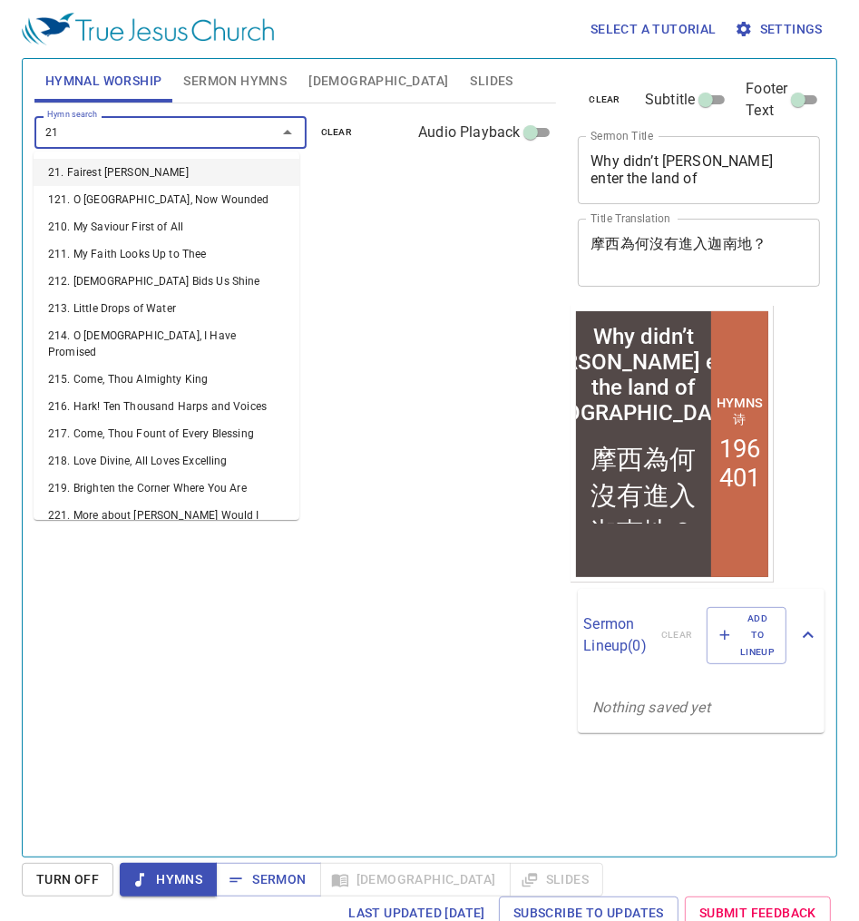
type input "219"
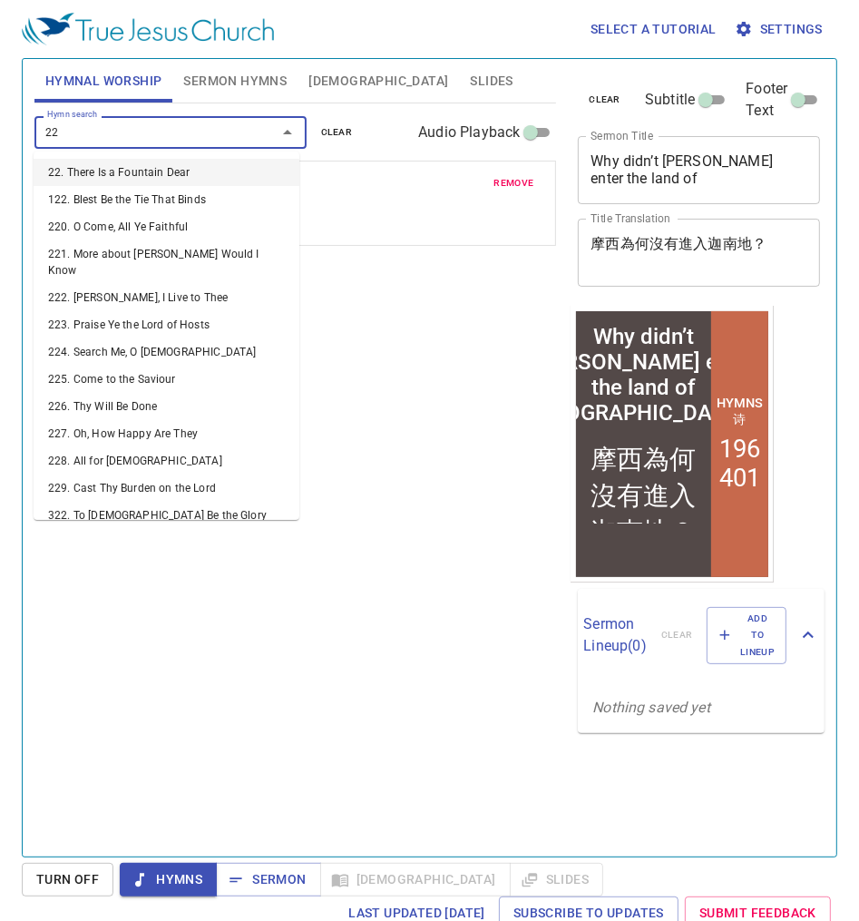
type input "225"
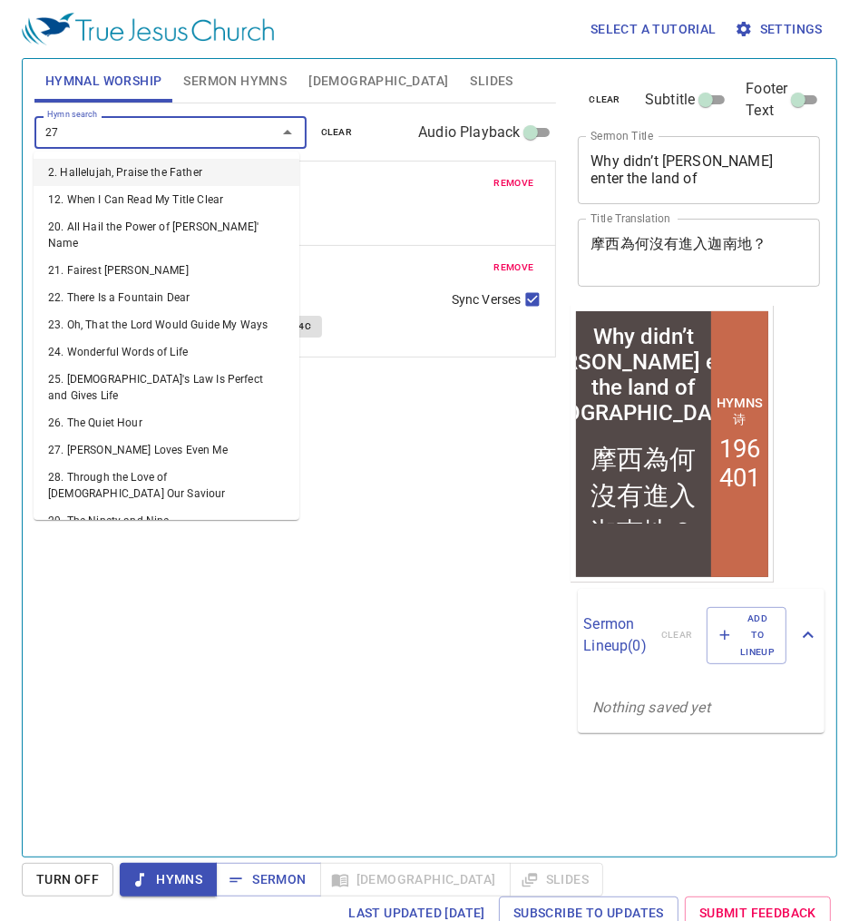
type input "271"
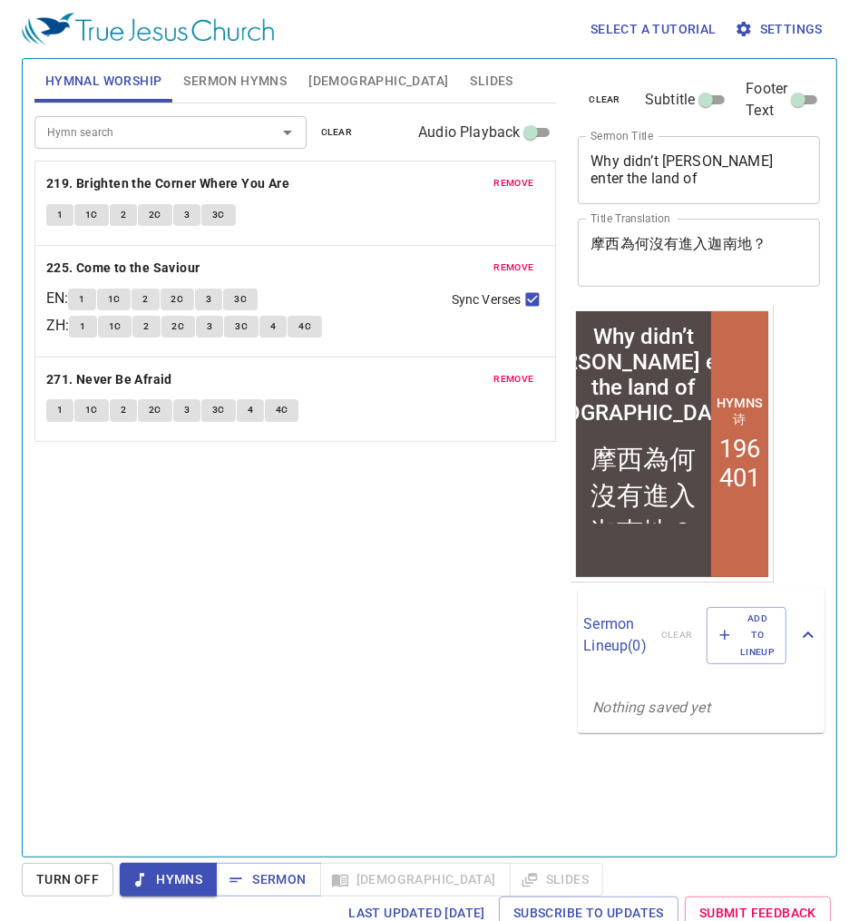
click at [370, 521] on div "Hymn search Hymn search clear Audio Playback remove 219. Brighten the Corner Wh…" at bounding box center [295, 472] width 523 height 738
click at [591, 152] on textarea "Why didn’t Moses enter the land of Canaan?" at bounding box center [699, 169] width 217 height 34
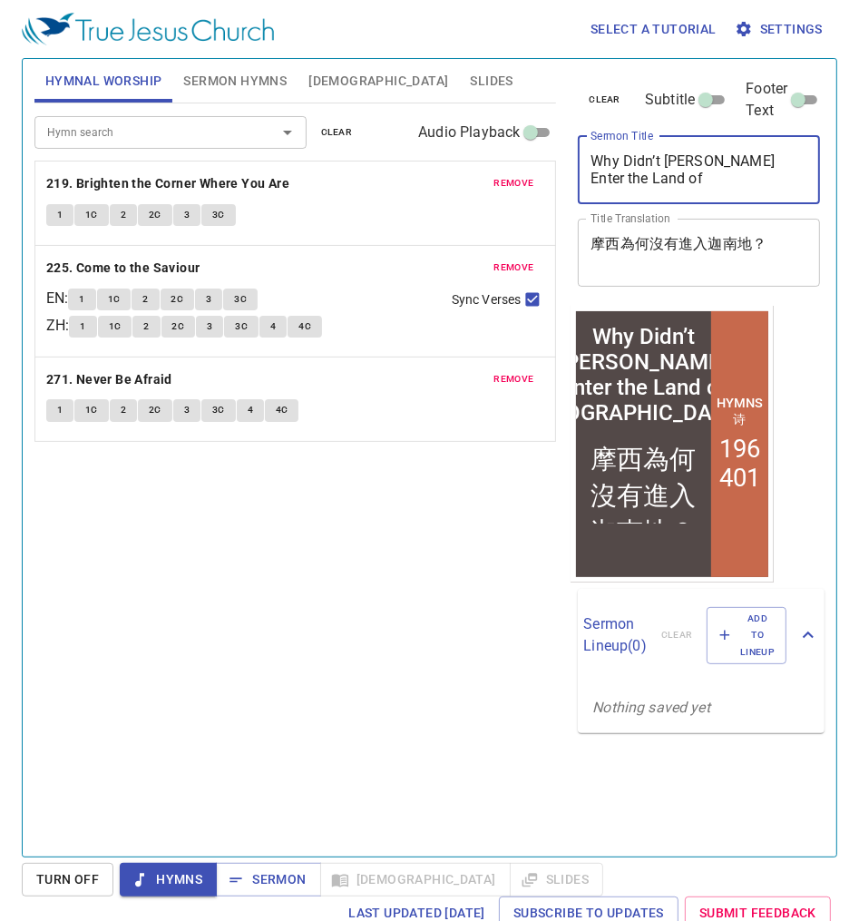
drag, startPoint x: 592, startPoint y: 160, endPoint x: 494, endPoint y: 132, distance: 101.9
click at [494, 132] on div "Hymnal Worship Sermon Hymns Bible Slides Hymn search Hymn search clear Audio Pl…" at bounding box center [429, 451] width 805 height 798
click at [682, 170] on textarea "Why Didn’t [PERSON_NAME] Enter the Land of [GEOGRAPHIC_DATA]?" at bounding box center [699, 169] width 217 height 34
drag, startPoint x: 674, startPoint y: 171, endPoint x: 515, endPoint y: 143, distance: 161.1
click at [578, 143] on div "Why Didn’t Moses Enter the Land of Canaan? x Sermon Title" at bounding box center [699, 170] width 242 height 68
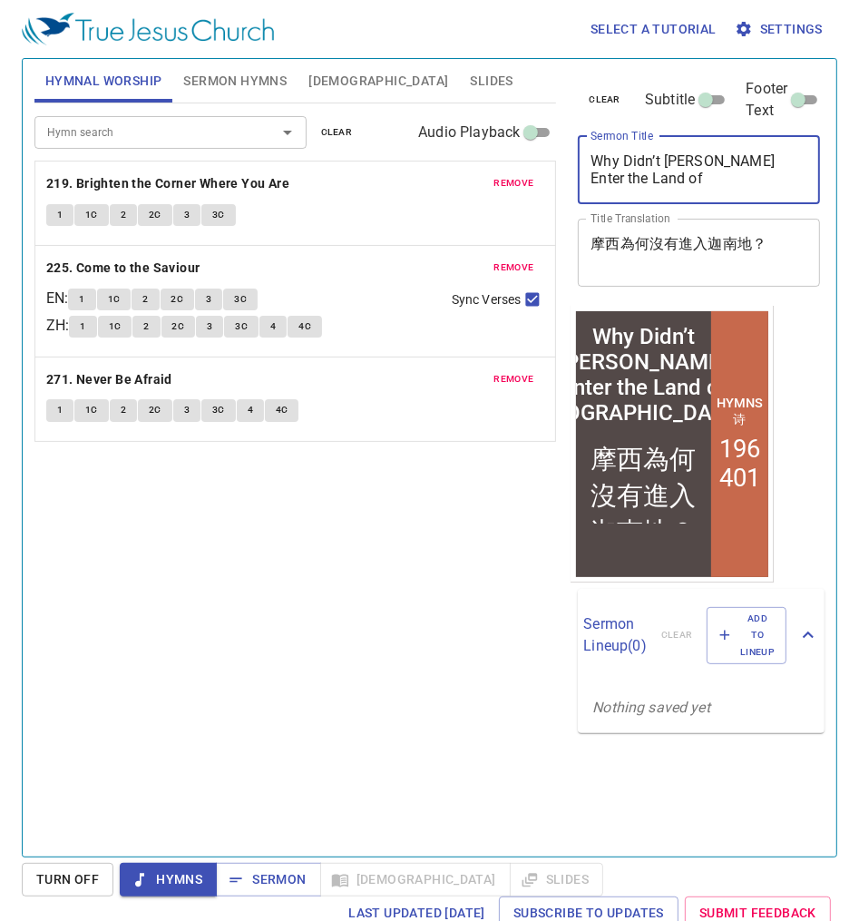
paste textarea
click at [624, 170] on textarea "Why Didn’t [PERSON_NAME] Enter the Land of [GEOGRAPHIC_DATA]?" at bounding box center [699, 169] width 217 height 34
type textarea "Why Didn’t [PERSON_NAME] Enter the Land of [GEOGRAPHIC_DATA]?"
click at [733, 235] on textarea "摩西為何沒有進入迦南地？" at bounding box center [699, 252] width 217 height 34
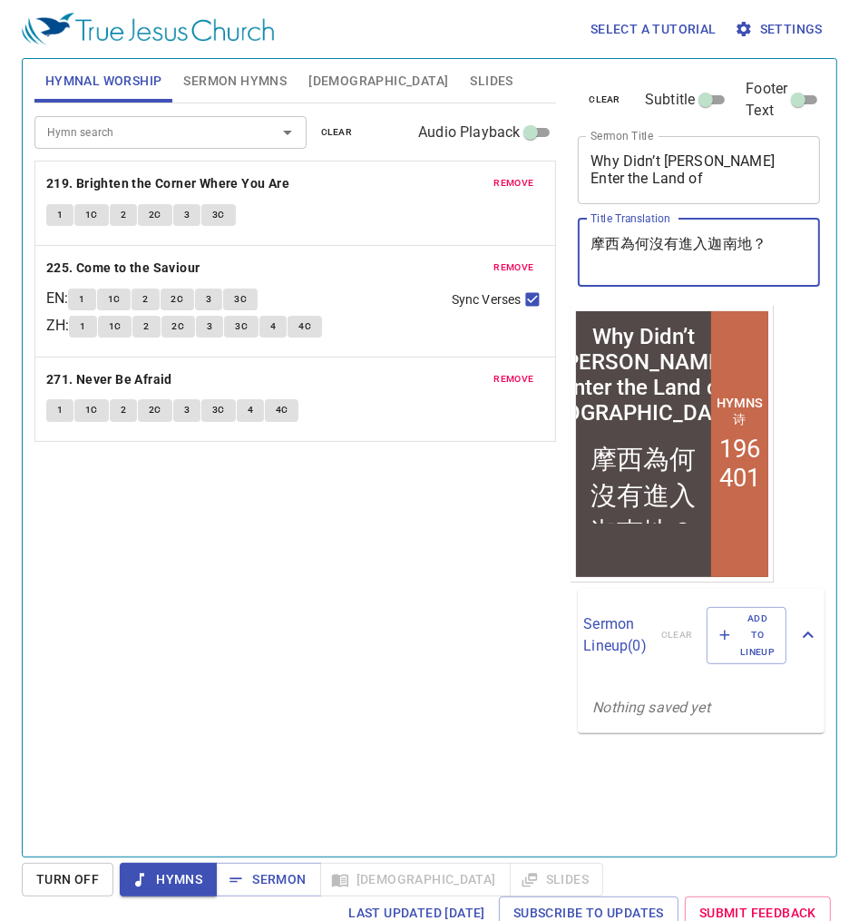
drag, startPoint x: 726, startPoint y: 233, endPoint x: 523, endPoint y: 225, distance: 203.4
click at [578, 225] on div "摩西為何沒有進入迦南地？ x Title Translation" at bounding box center [699, 253] width 242 height 68
click at [341, 630] on div "Hymn search Hymn search clear Audio Playback remove 219. Brighten the Corner Wh…" at bounding box center [295, 472] width 523 height 738
click at [703, 152] on textarea "Why Didn’t [PERSON_NAME] Enter the Land of [GEOGRAPHIC_DATA]?" at bounding box center [699, 169] width 217 height 34
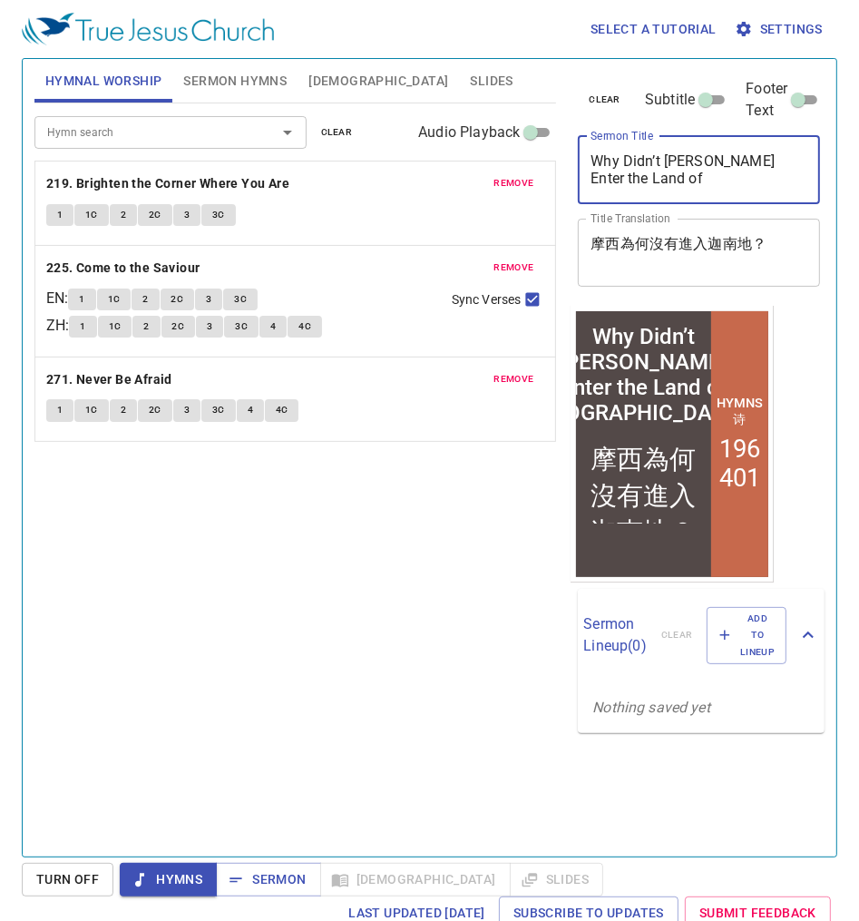
click at [666, 170] on textarea "Why Didn’t [PERSON_NAME] Enter the Land of [GEOGRAPHIC_DATA]?" at bounding box center [699, 169] width 217 height 34
drag, startPoint x: 633, startPoint y: 168, endPoint x: 516, endPoint y: 144, distance: 119.4
click at [578, 144] on div "Why Didn’t Moses Enter the Land of Canaan? x Sermon Title" at bounding box center [699, 170] width 242 height 68
click at [653, 263] on div "摩西為何沒有進入迦南地？ x Title Translation" at bounding box center [699, 253] width 242 height 68
click at [734, 252] on textarea "摩西為何沒有進入迦南地？" at bounding box center [699, 252] width 217 height 34
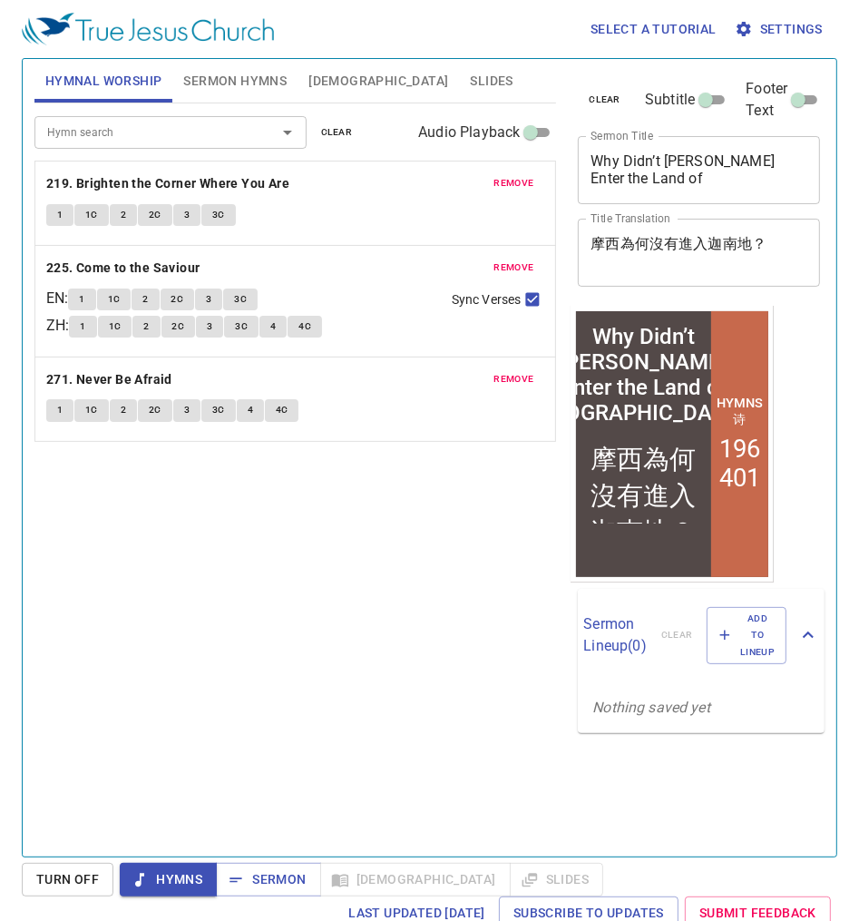
click at [105, 87] on span "Hymnal Worship" at bounding box center [103, 81] width 117 height 23
click at [94, 189] on b "219. Brighten the Corner Where You Are" at bounding box center [167, 183] width 243 height 23
click at [64, 215] on button "1" at bounding box center [59, 215] width 27 height 22
click at [87, 210] on span "1C" at bounding box center [91, 215] width 13 height 16
click at [127, 214] on button "2" at bounding box center [123, 215] width 27 height 22
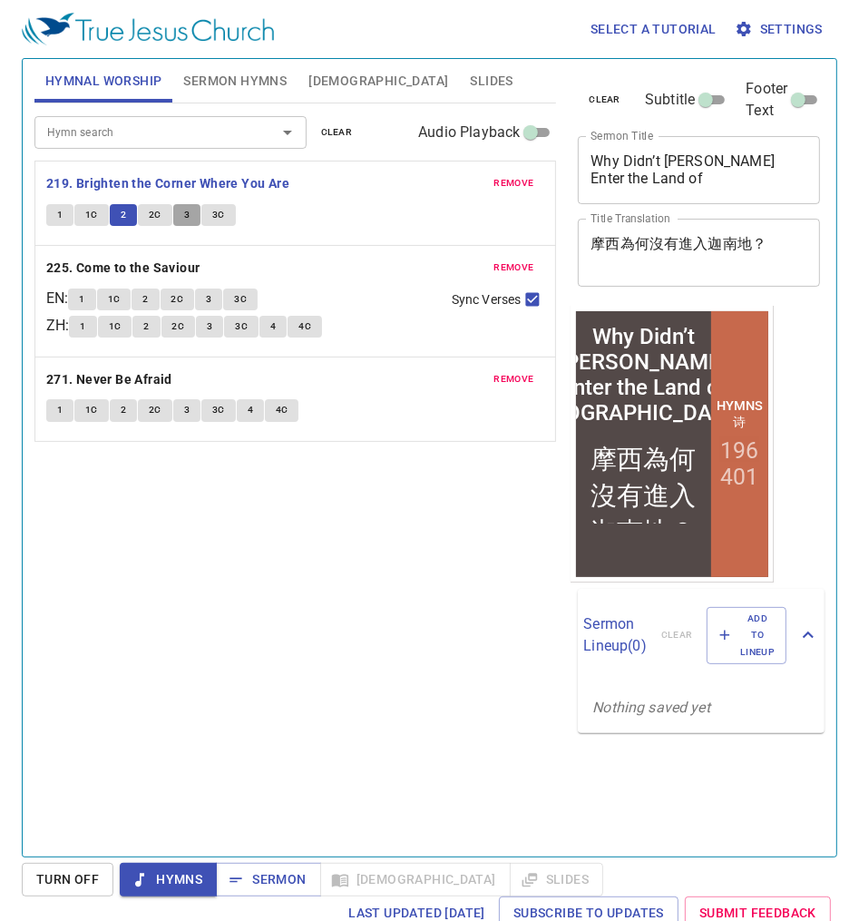
click at [178, 210] on button "3" at bounding box center [186, 215] width 27 height 22
click at [223, 217] on button "3C" at bounding box center [218, 215] width 34 height 22
click at [166, 258] on b "225. Come to the Saviour" at bounding box center [123, 268] width 154 height 23
click at [178, 553] on div "Hymn search Hymn search clear Audio Playback remove 219. Brighten the Corner Wh…" at bounding box center [295, 472] width 523 height 738
click at [84, 303] on span "1" at bounding box center [81, 299] width 5 height 16
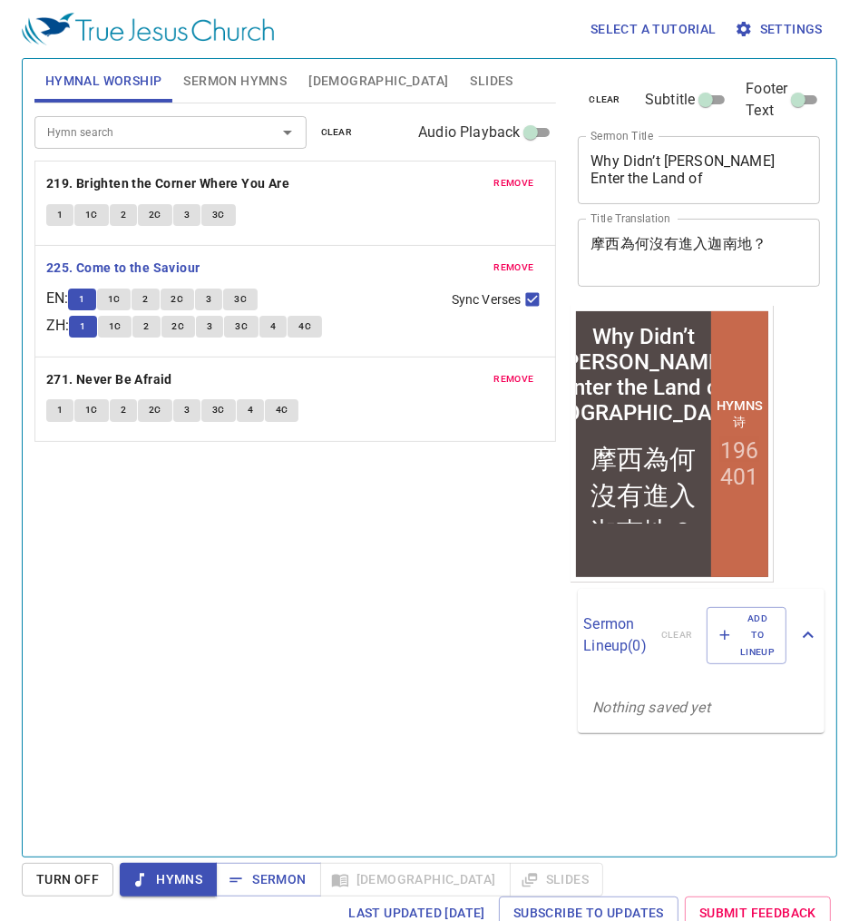
click at [144, 305] on button "2" at bounding box center [145, 300] width 27 height 22
click at [181, 328] on span "2C" at bounding box center [178, 326] width 13 height 16
click at [221, 295] on button "3" at bounding box center [208, 300] width 27 height 22
click at [243, 298] on span "3C" at bounding box center [240, 299] width 13 height 16
click at [149, 377] on b "271. Never Be Afraid" at bounding box center [109, 379] width 126 height 23
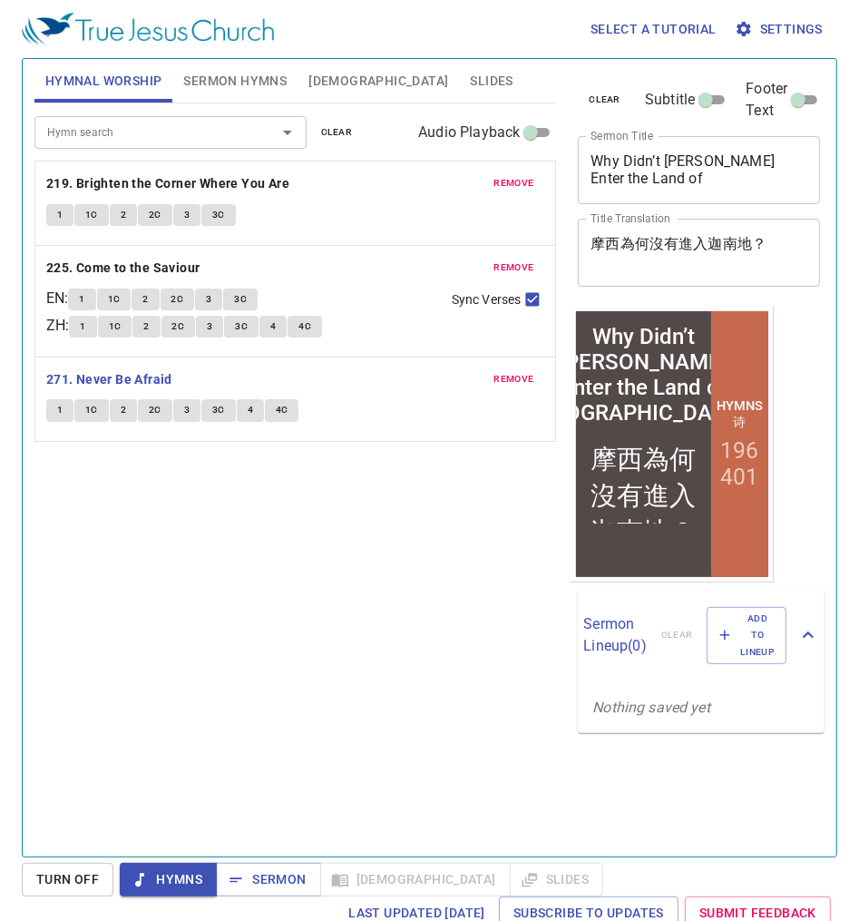
click at [170, 521] on div "Hymn search Hymn search clear Audio Playback remove 219. Brighten the Corner Wh…" at bounding box center [295, 472] width 523 height 738
click at [142, 377] on b "271. Never Be Afraid" at bounding box center [109, 379] width 126 height 23
click at [62, 413] on button "1" at bounding box center [59, 410] width 27 height 22
click at [93, 417] on span "1C" at bounding box center [91, 410] width 13 height 16
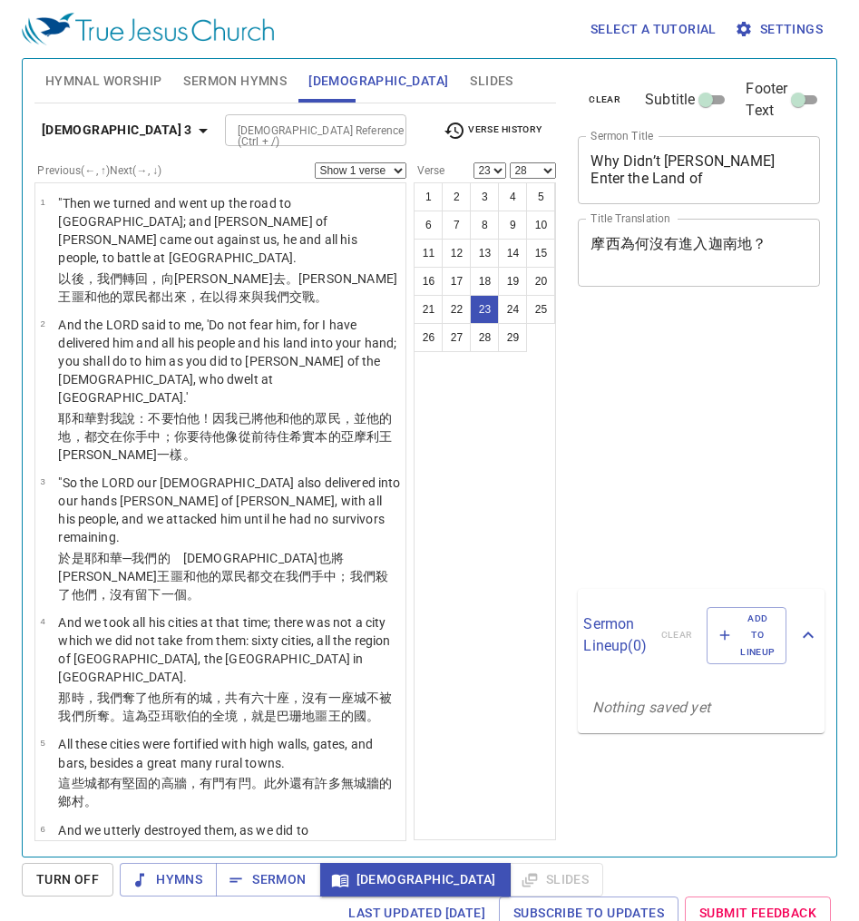
select select "23"
select select "28"
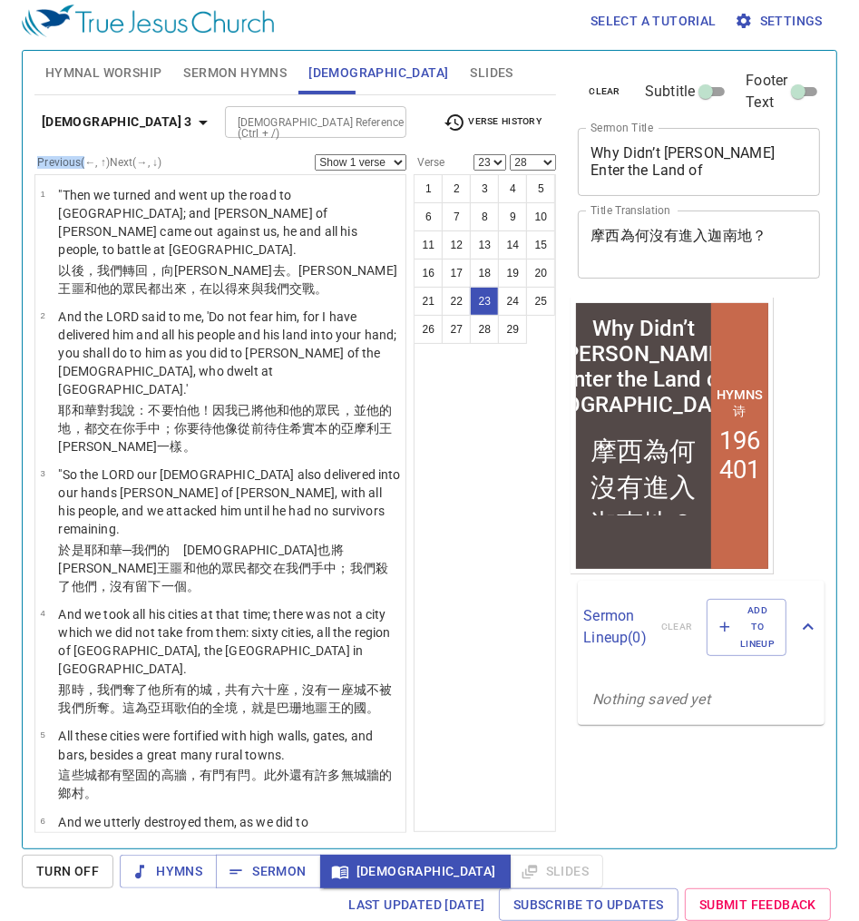
scroll to position [2947, 0]
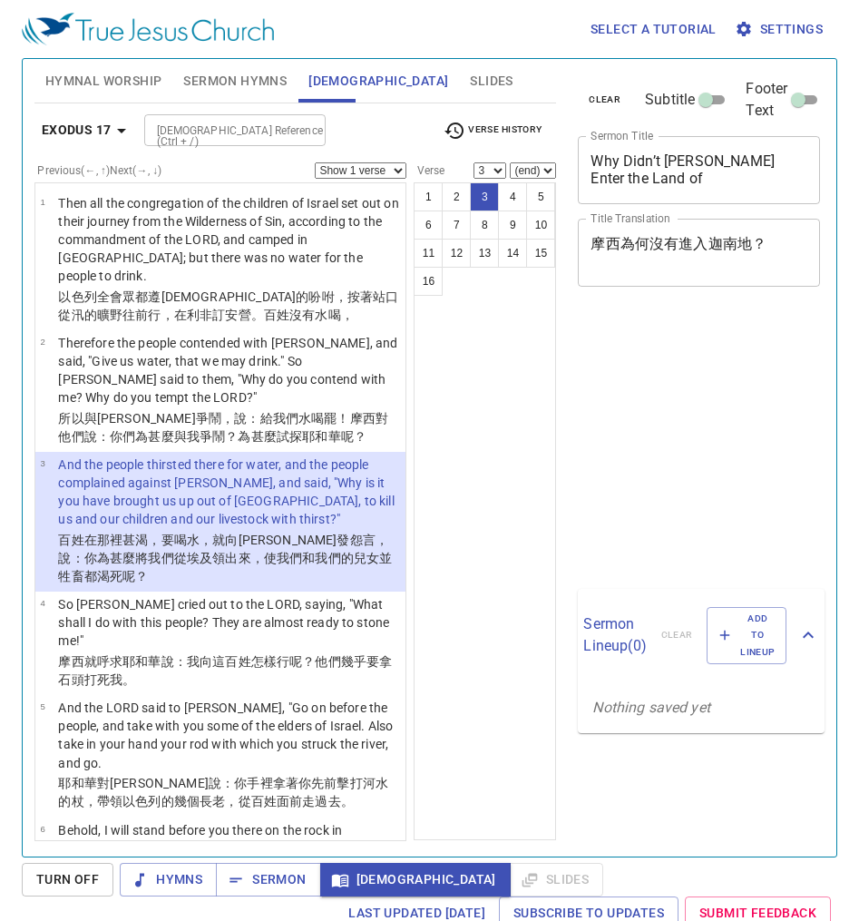
select select "3"
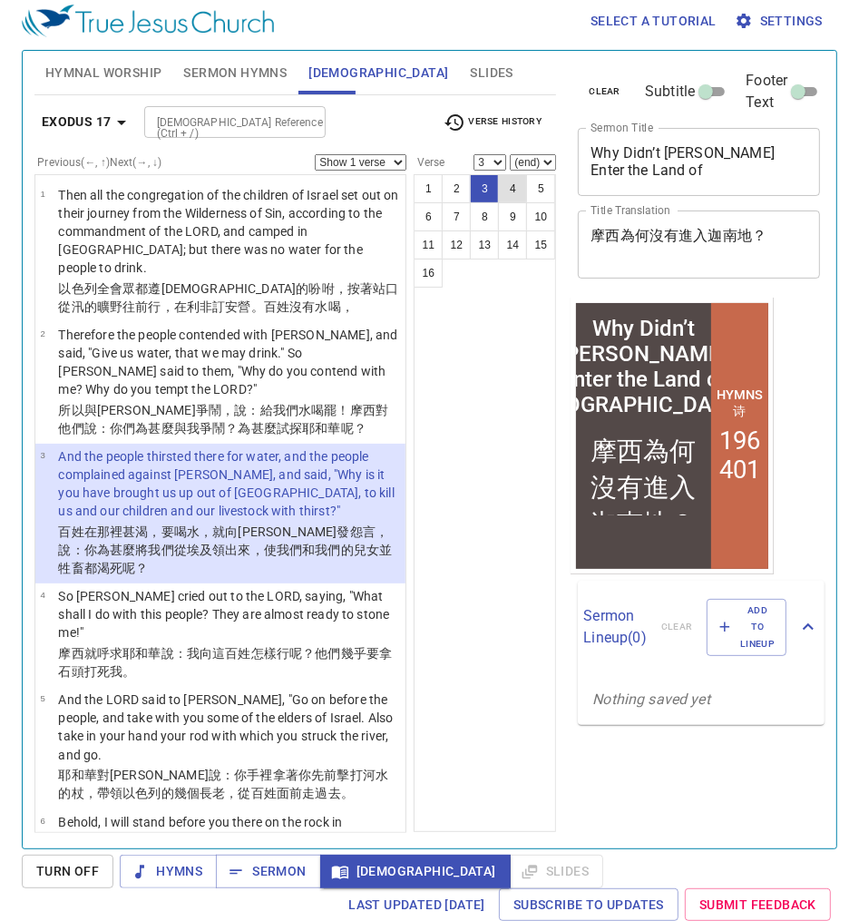
scroll to position [8, 0]
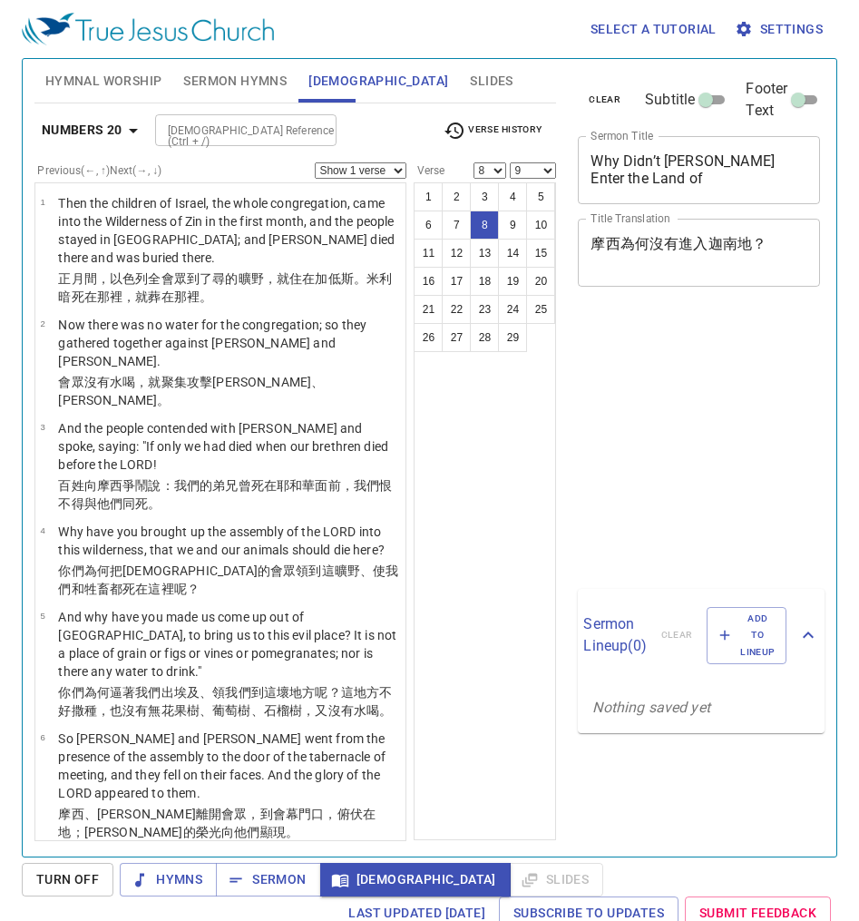
select select "8"
select select "9"
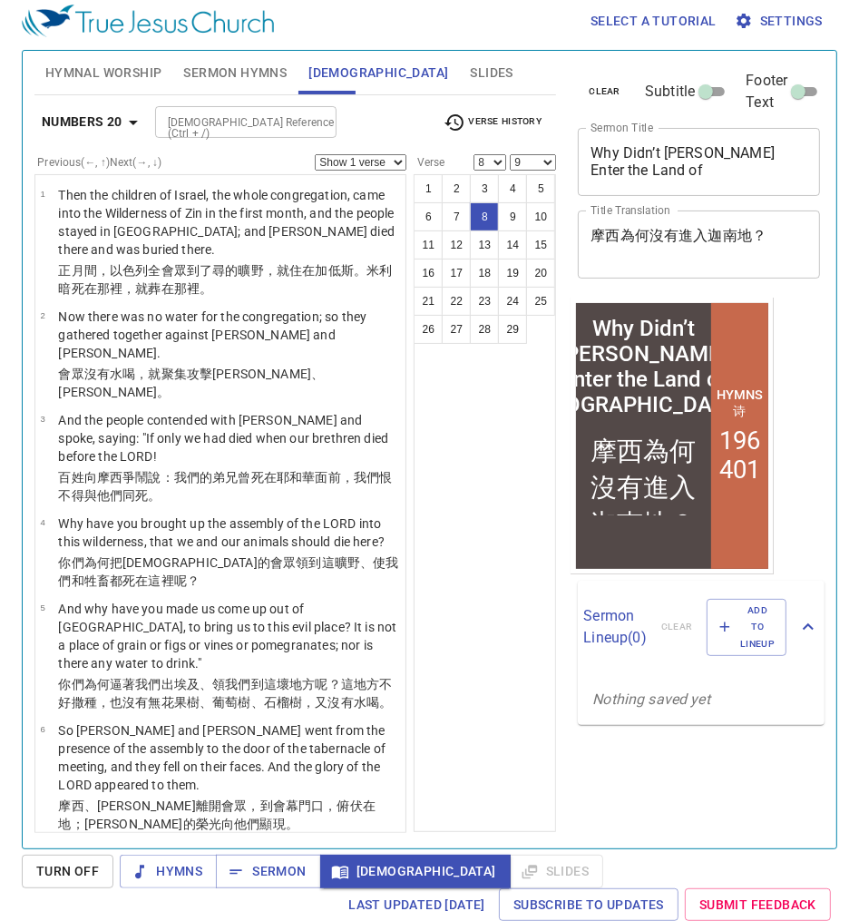
scroll to position [526, 0]
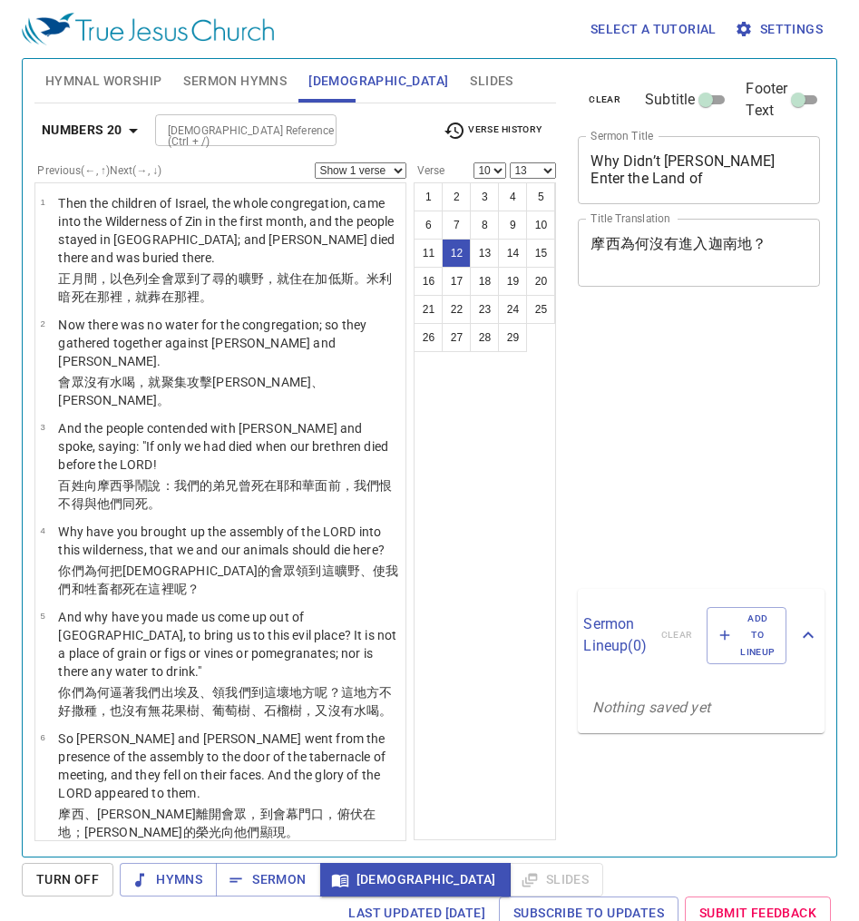
select select "10"
select select "13"
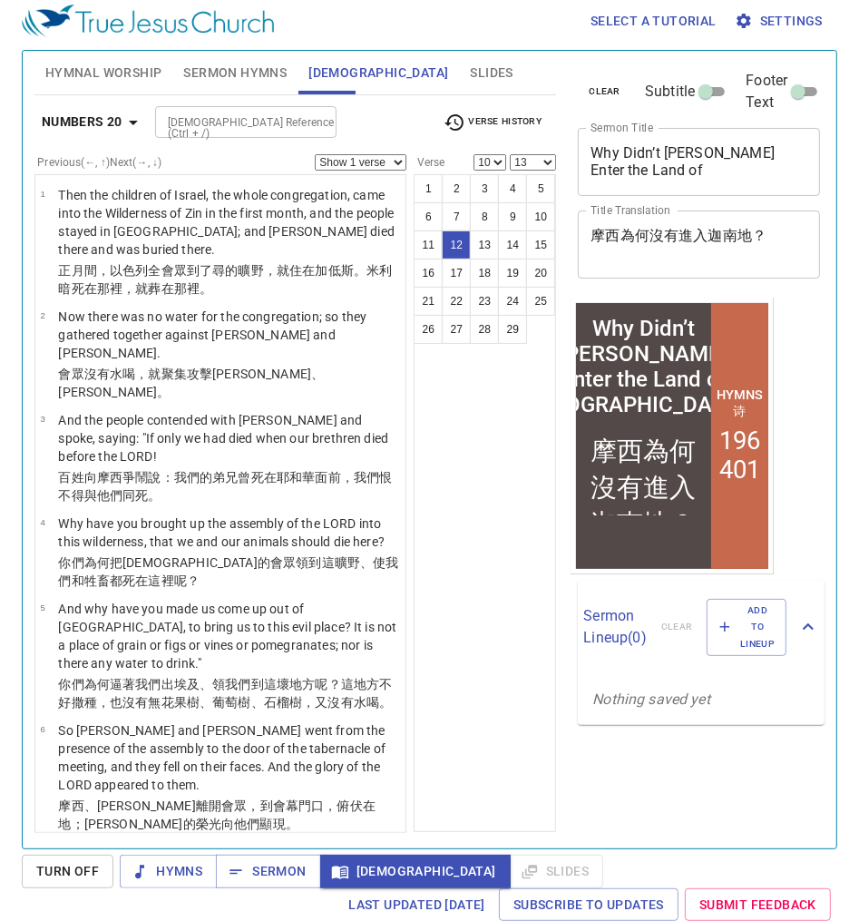
scroll to position [962, 0]
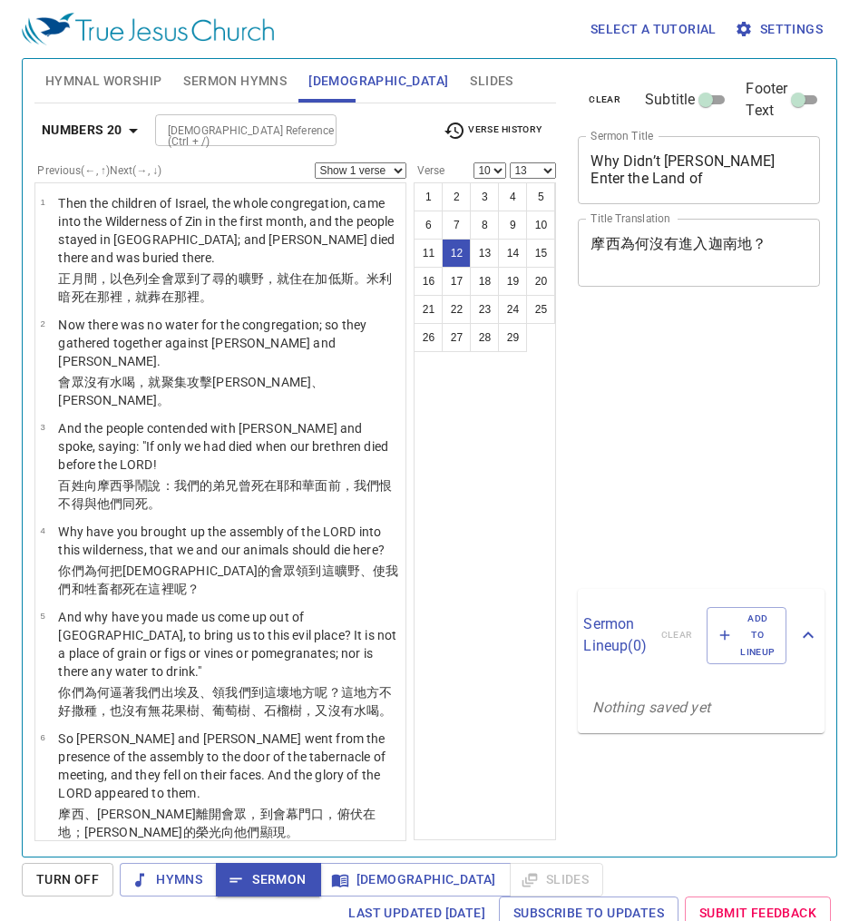
select select "10"
select select "13"
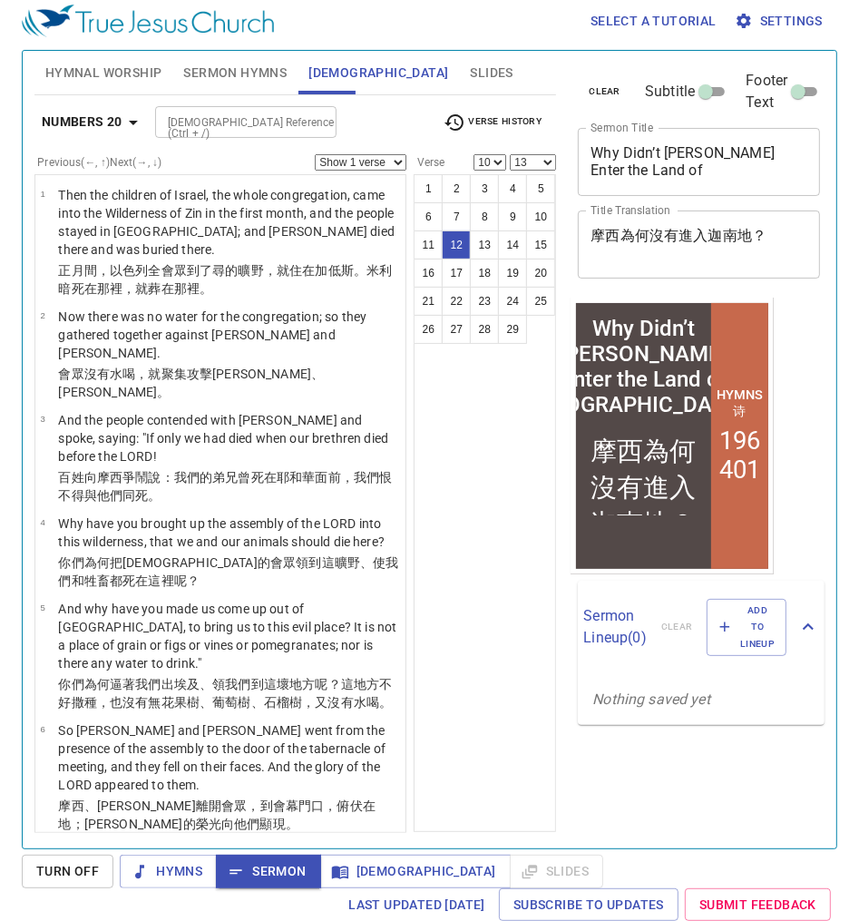
scroll to position [962, 0]
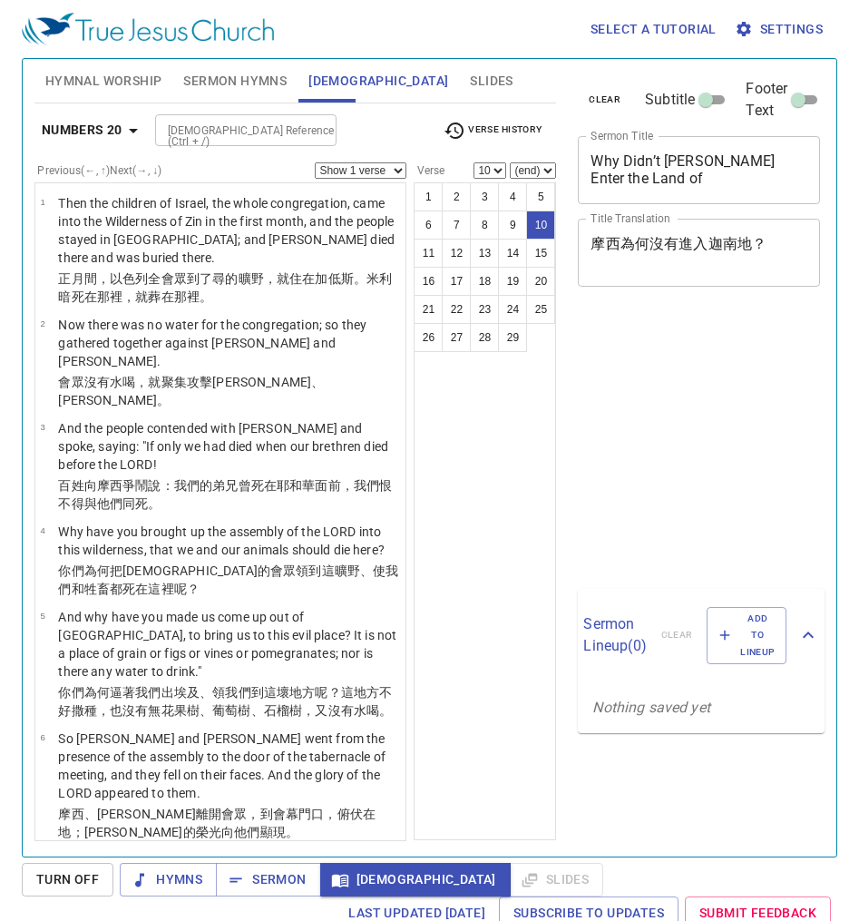
select select "10"
select select "12"
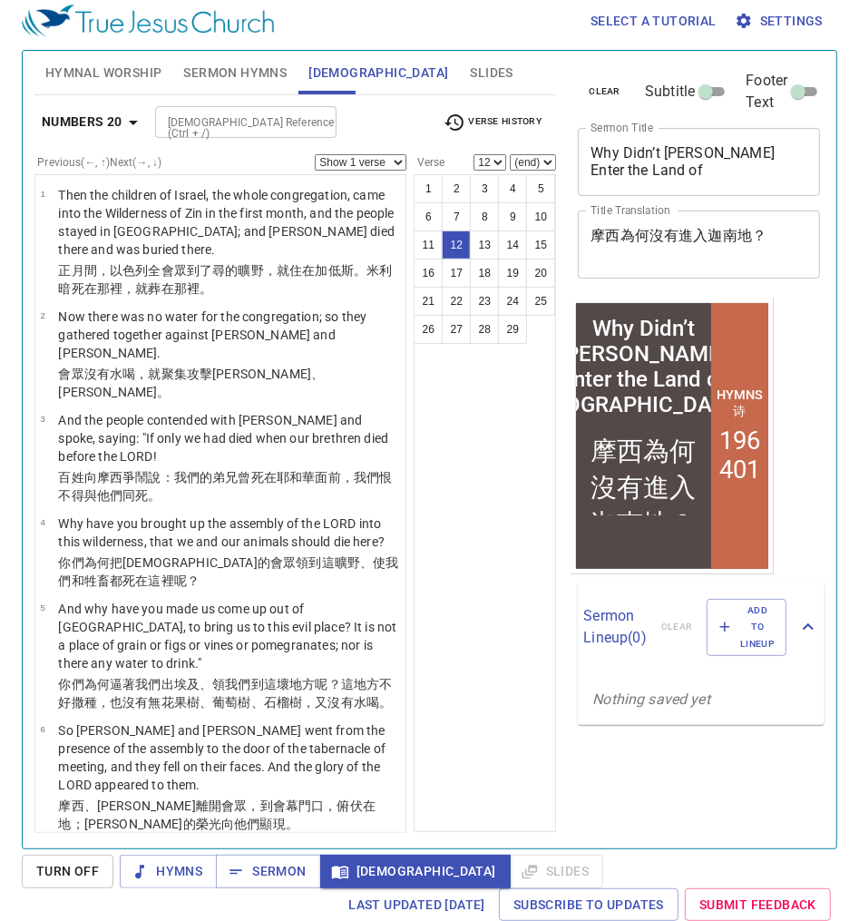
scroll to position [1041, 0]
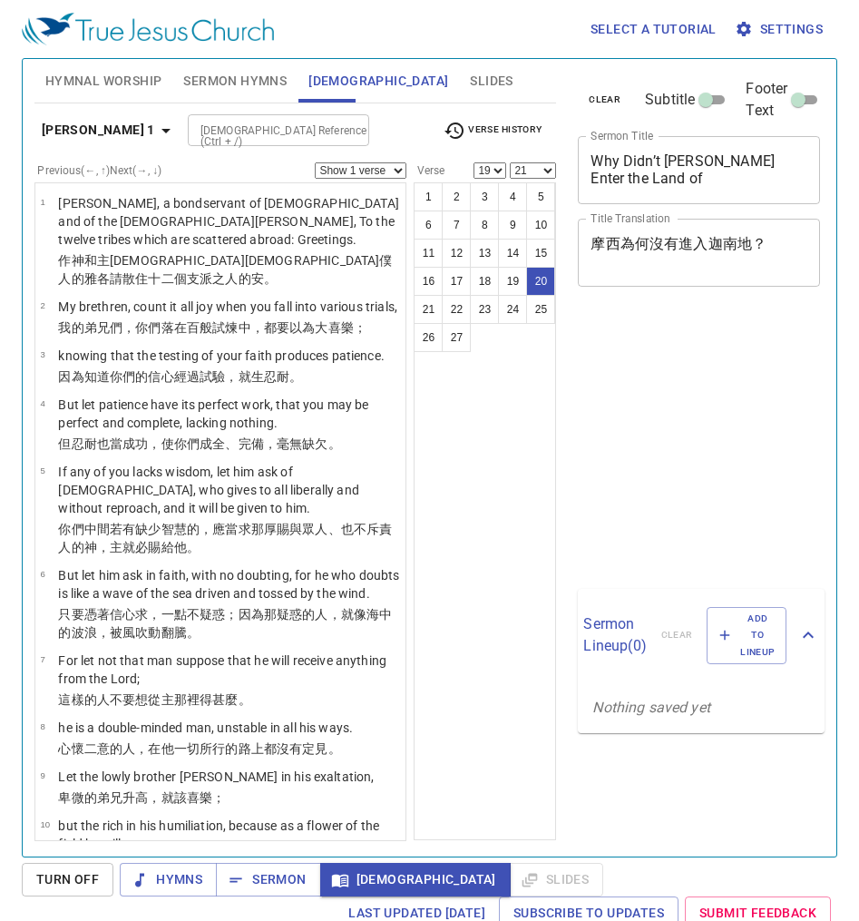
select select "19"
select select "21"
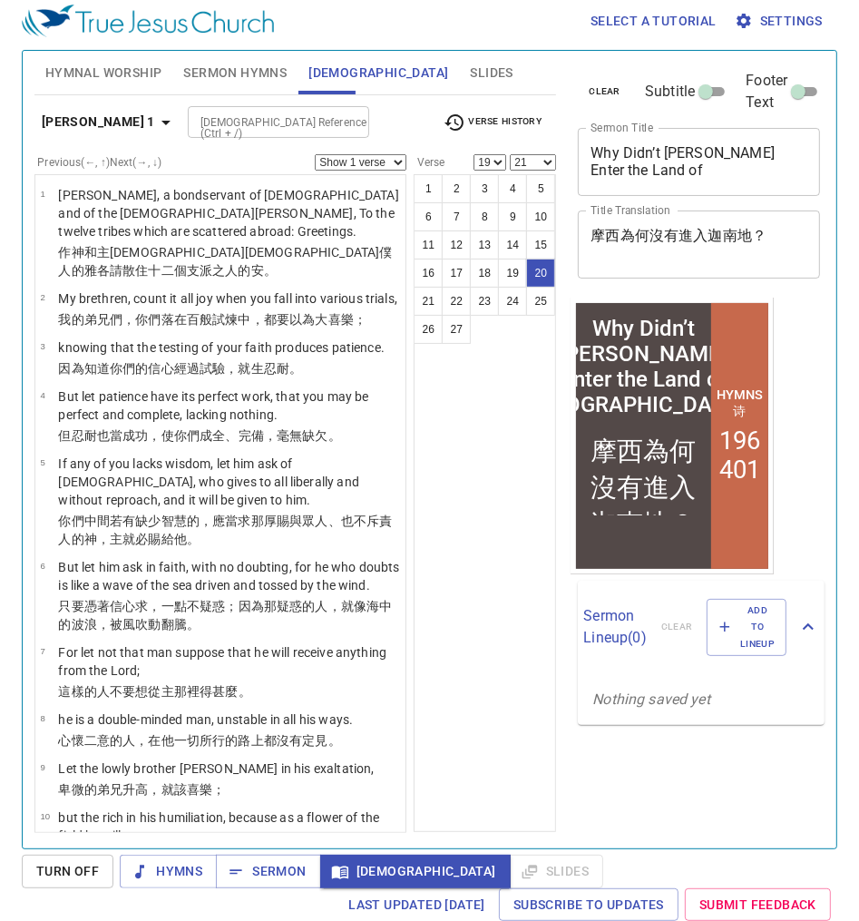
scroll to position [1456, 0]
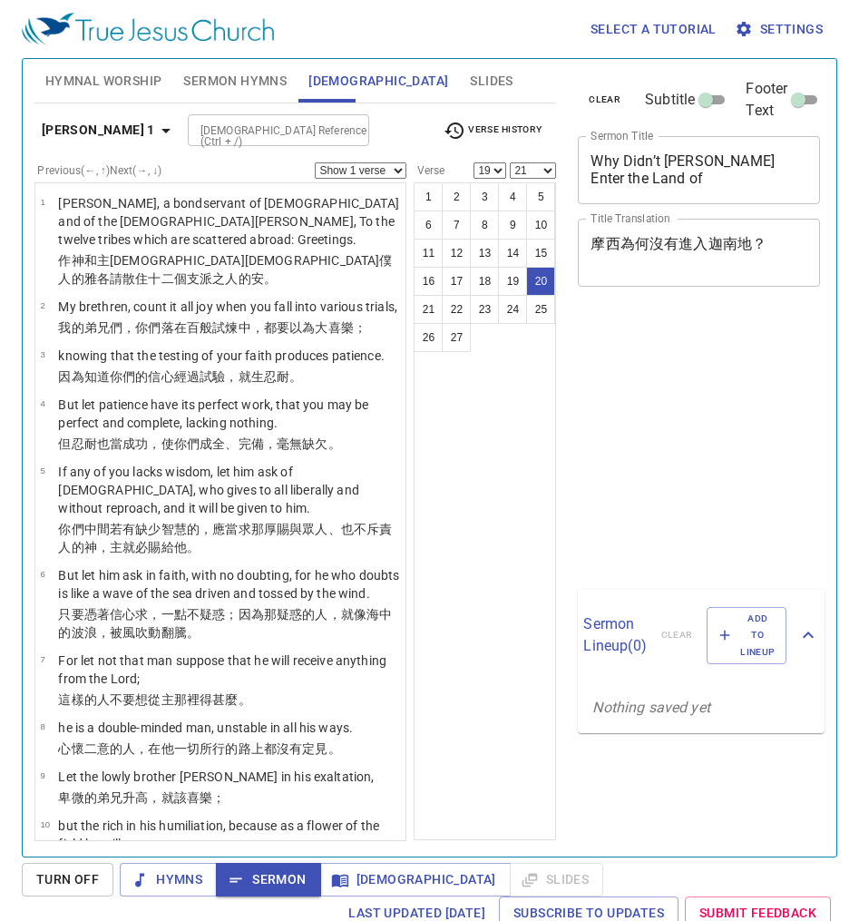
select select "19"
select select "21"
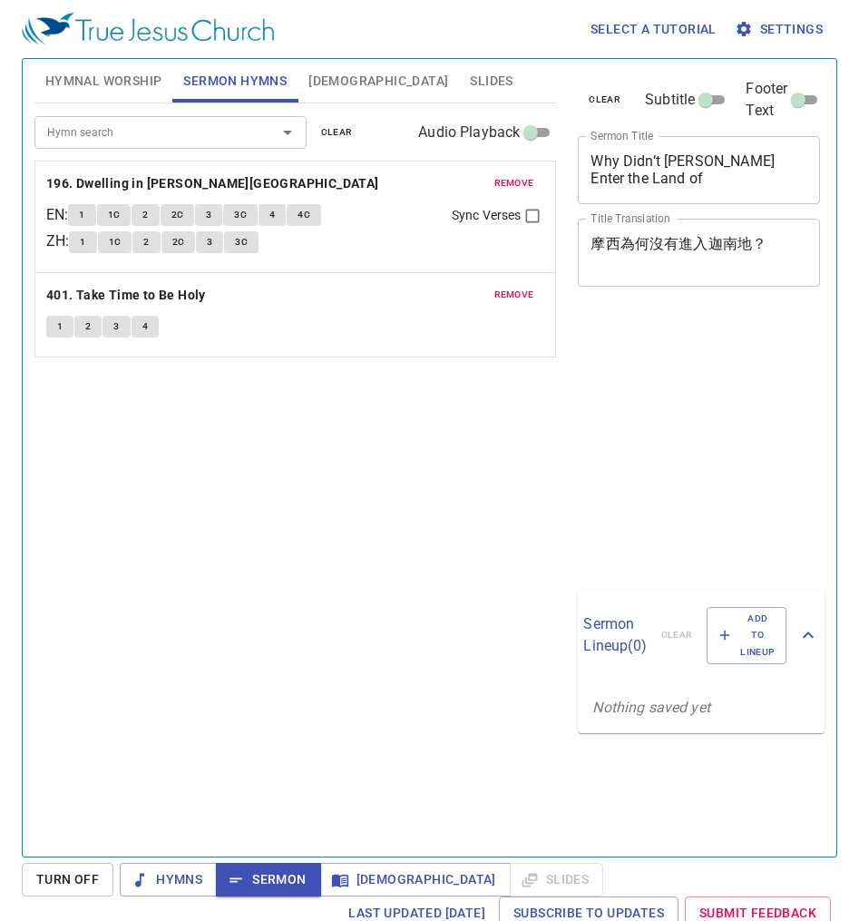
scroll to position [8, 0]
